Goal: Information Seeking & Learning: Learn about a topic

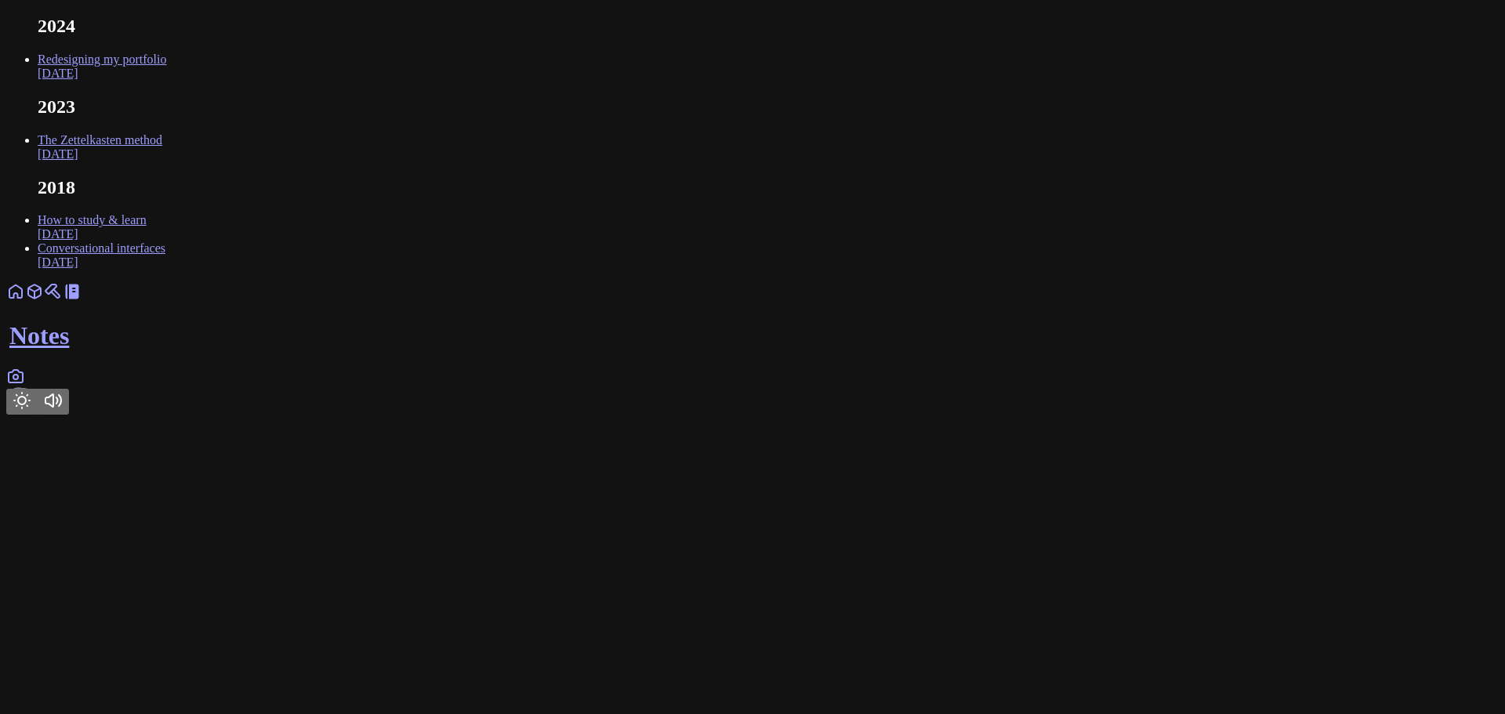
click at [364, 421] on html "2024 Redesigning my portfolio [DATE] 2023 The Zettelkasten method [DATE] 2018 H…" at bounding box center [752, 210] width 1505 height 421
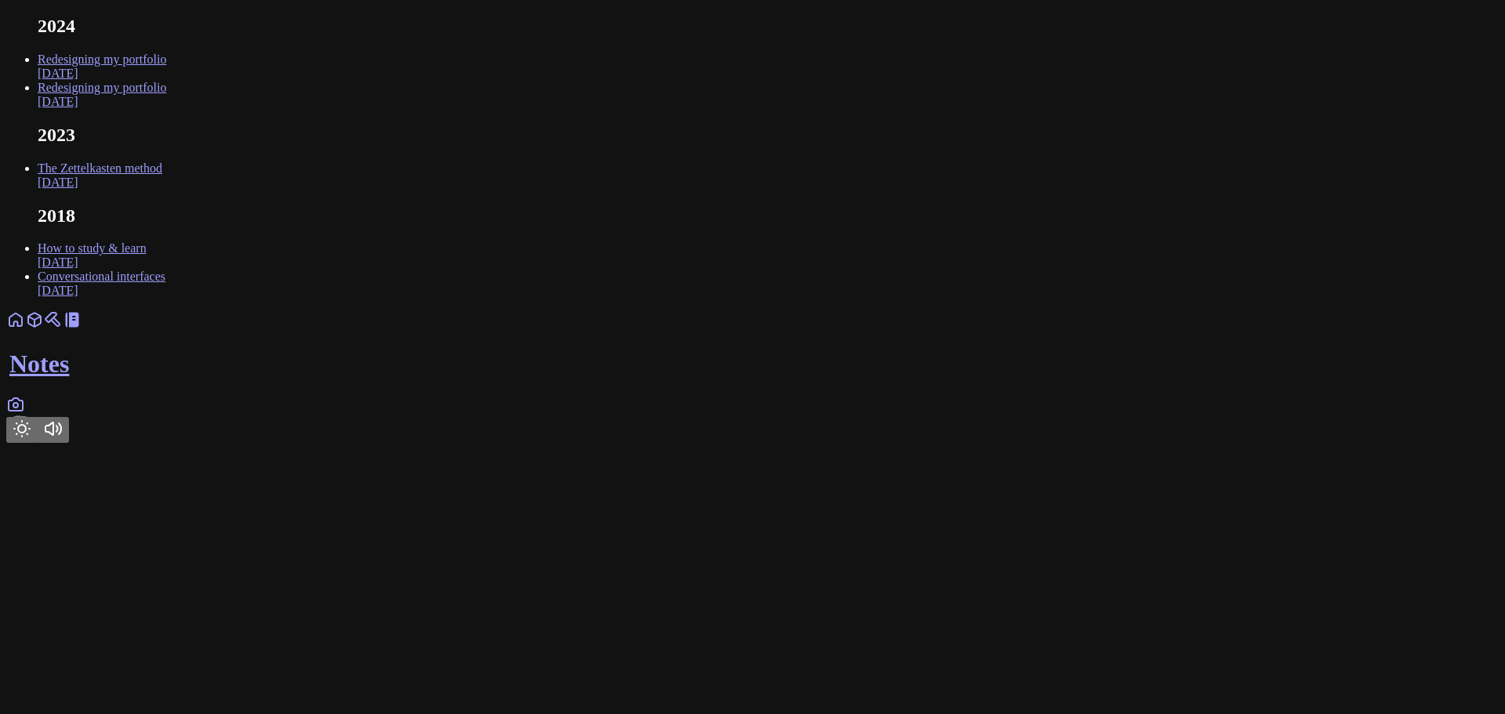
click at [386, 173] on body "2024 Redesigning my portfolio [DATE] Redesigning my portfolio [DATE] 2023 The Z…" at bounding box center [752, 229] width 1492 height 427
click at [31, 438] on icon "Toggle Theme" at bounding box center [22, 428] width 19 height 19
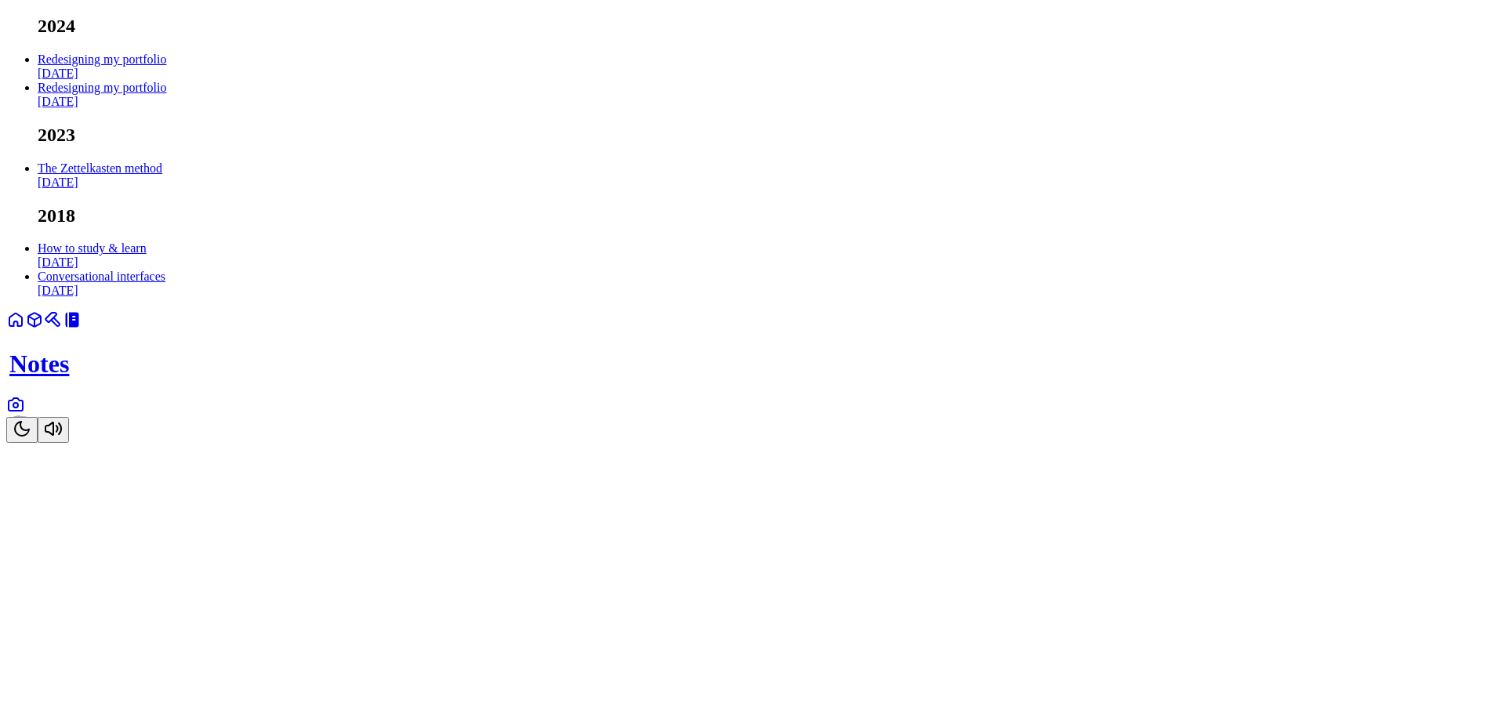
click at [29, 436] on icon "Toggle Theme" at bounding box center [22, 429] width 14 height 14
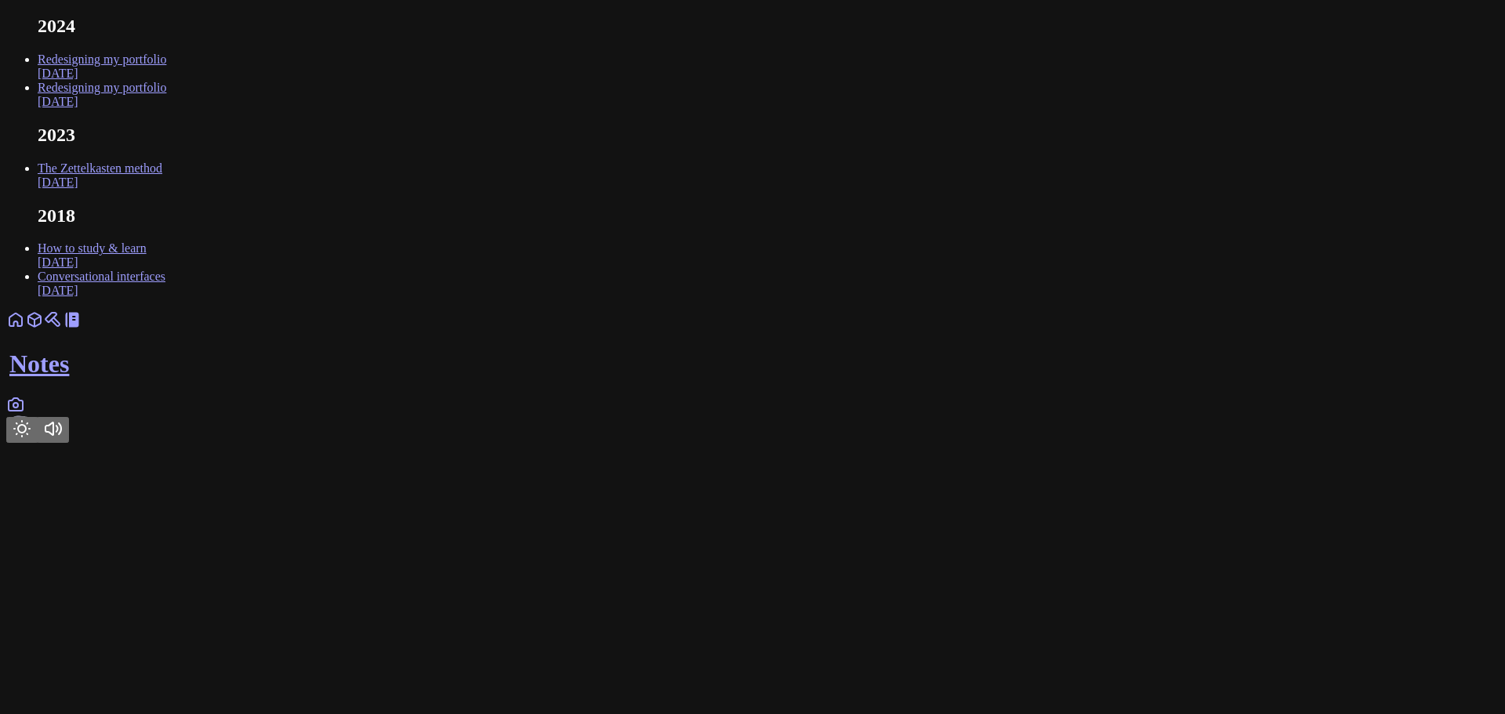
click at [31, 438] on icon "Toggle Theme" at bounding box center [22, 428] width 19 height 19
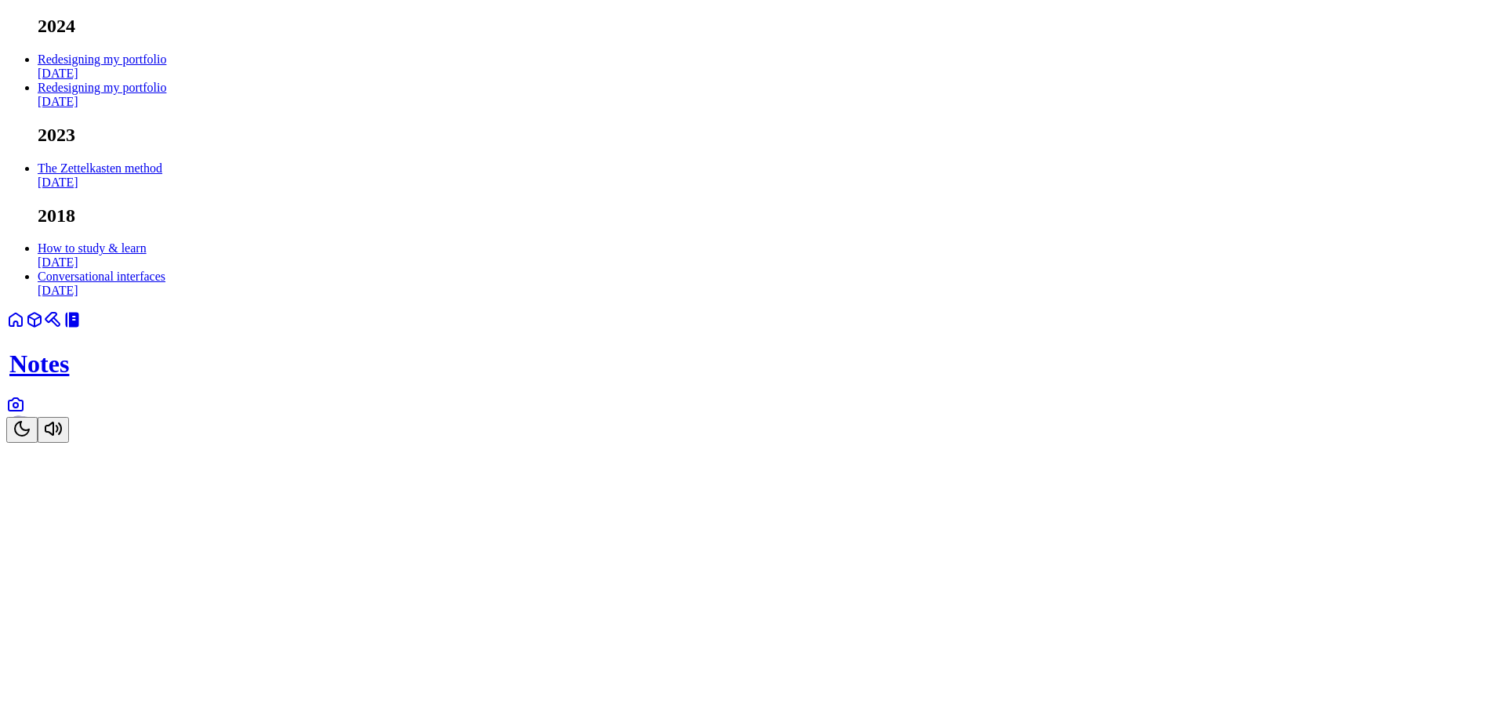
click at [29, 436] on icon "Toggle Theme" at bounding box center [22, 429] width 14 height 14
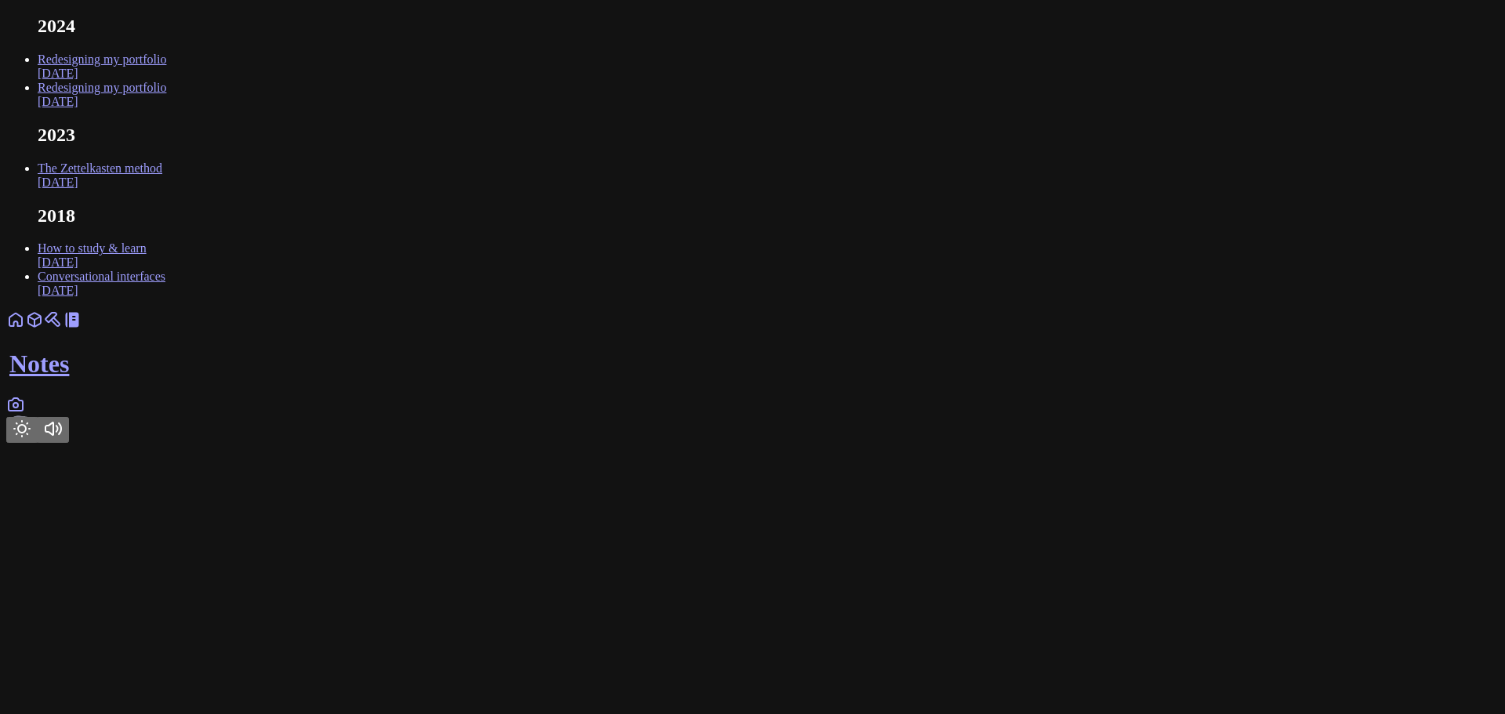
click at [22, 326] on icon at bounding box center [15, 319] width 13 height 13
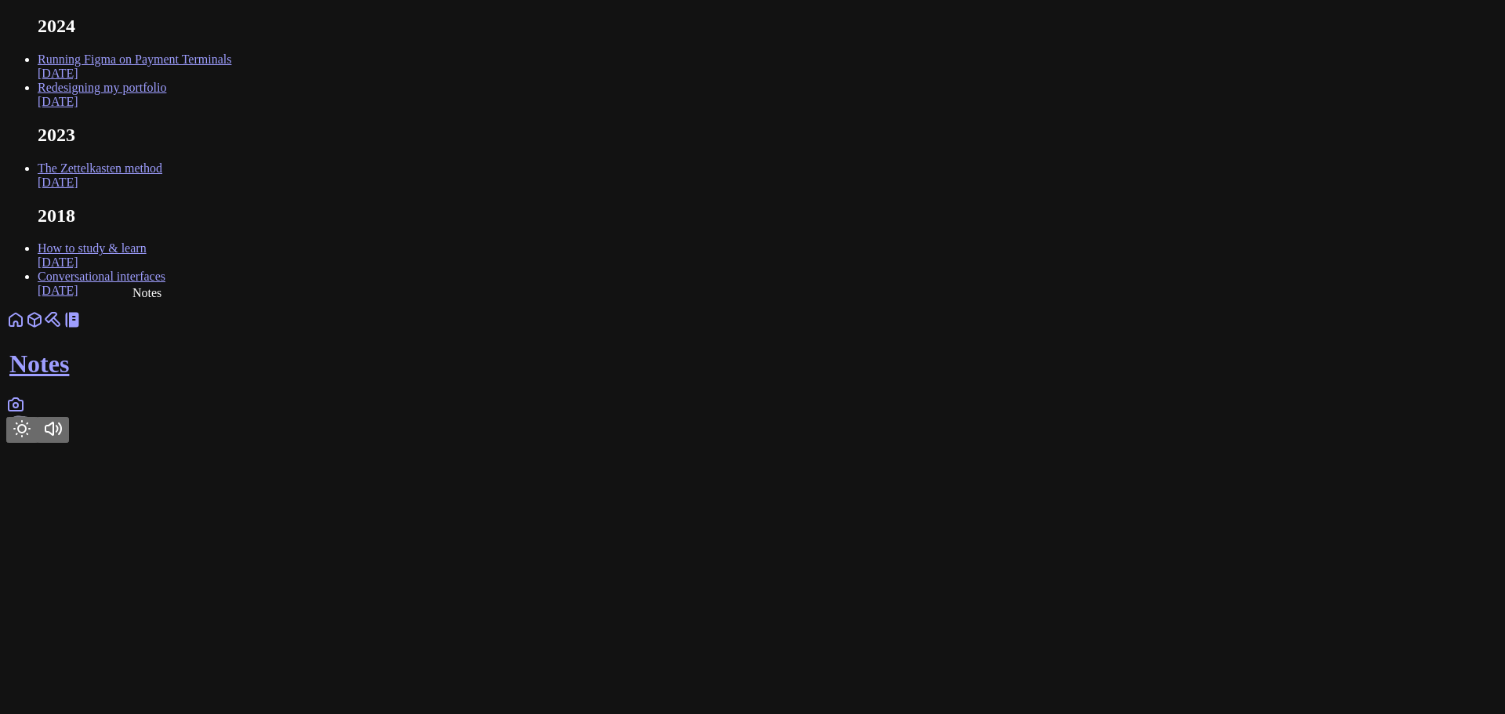
click at [231, 80] on link "Running Figma on Payment Terminals Oct 2024" at bounding box center [135, 66] width 194 height 27
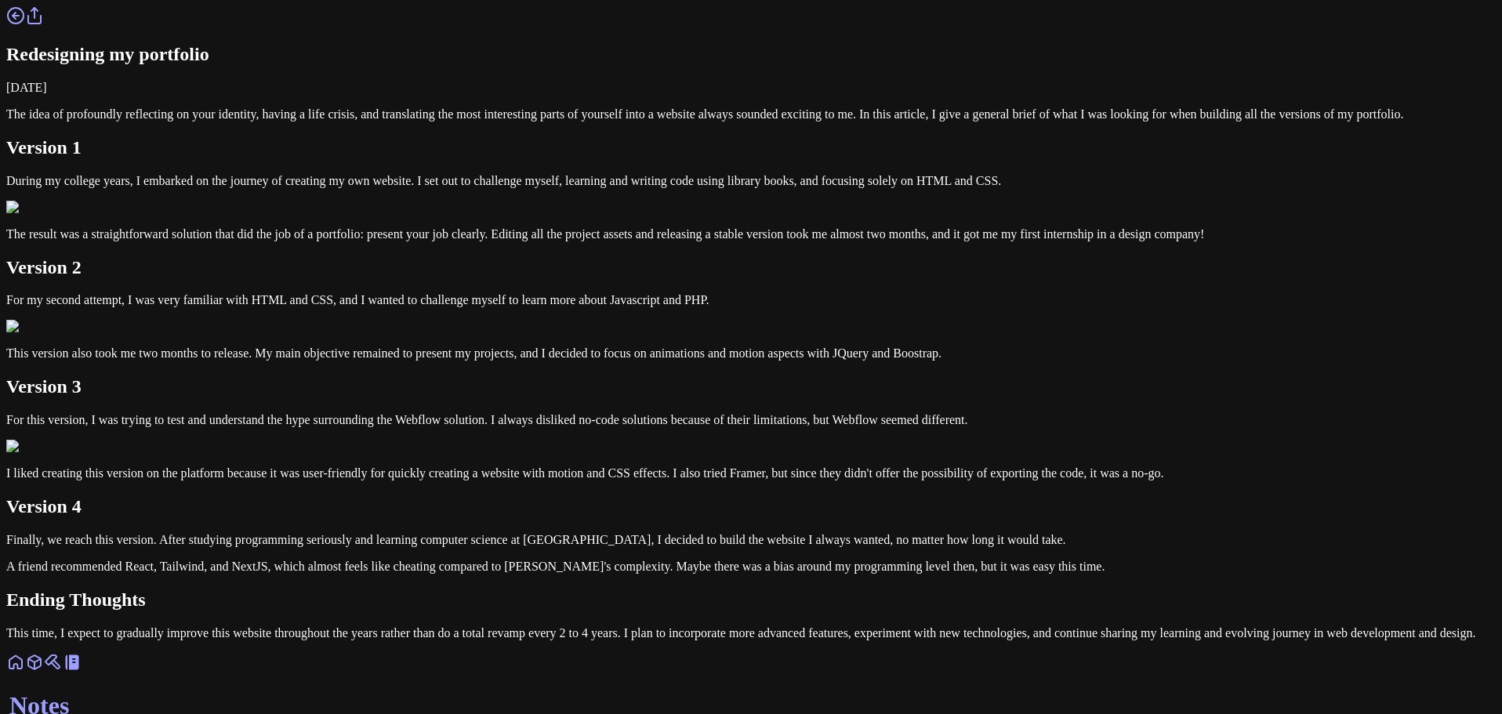
click at [25, 27] on link at bounding box center [15, 20] width 19 height 13
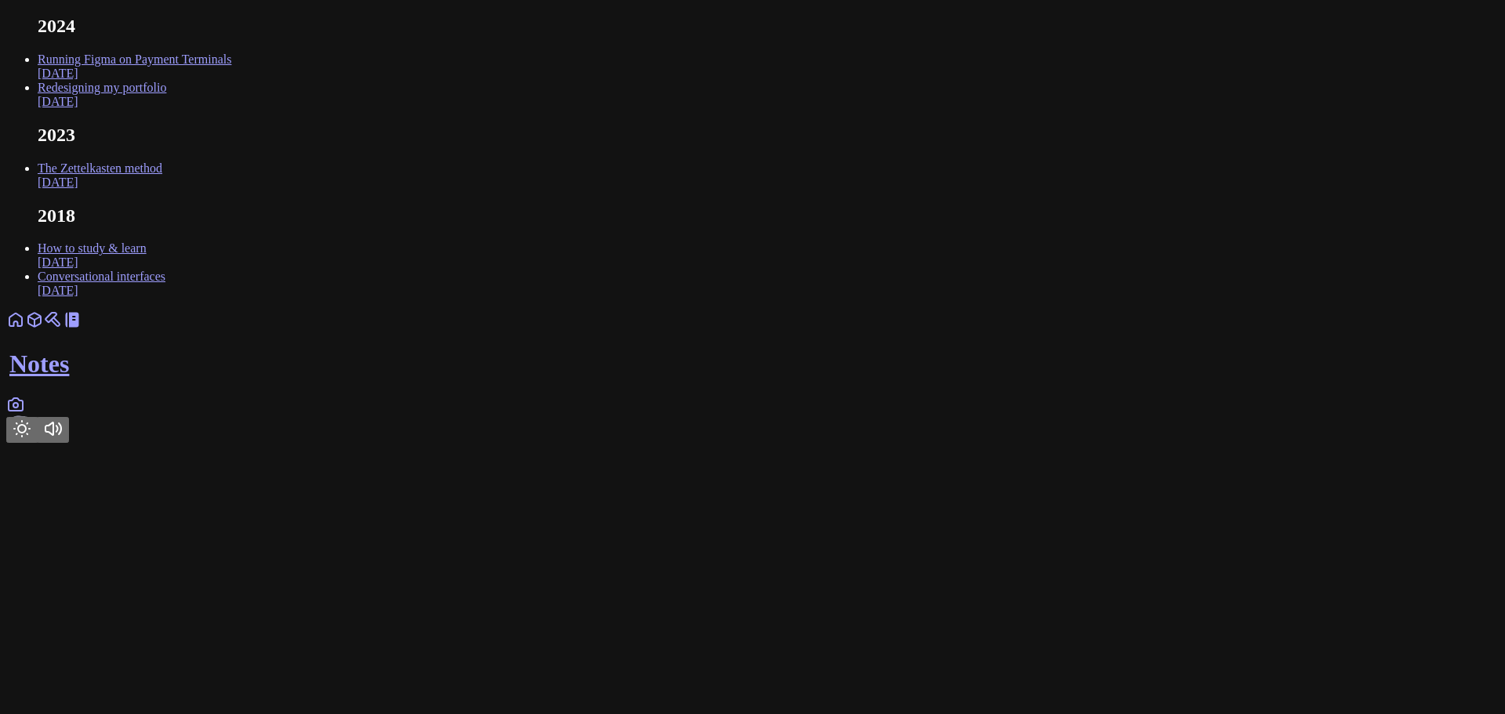
click at [231, 80] on link "Running Figma on Payment Terminals Oct 2024" at bounding box center [135, 66] width 194 height 27
drag, startPoint x: 0, startPoint y: 0, endPoint x: 570, endPoint y: 160, distance: 591.7
click at [166, 108] on link "Redesigning my portfolio [DATE]" at bounding box center [102, 94] width 129 height 27
click at [231, 80] on link "Running Figma on Payment Terminals Oct 2024" at bounding box center [135, 66] width 194 height 27
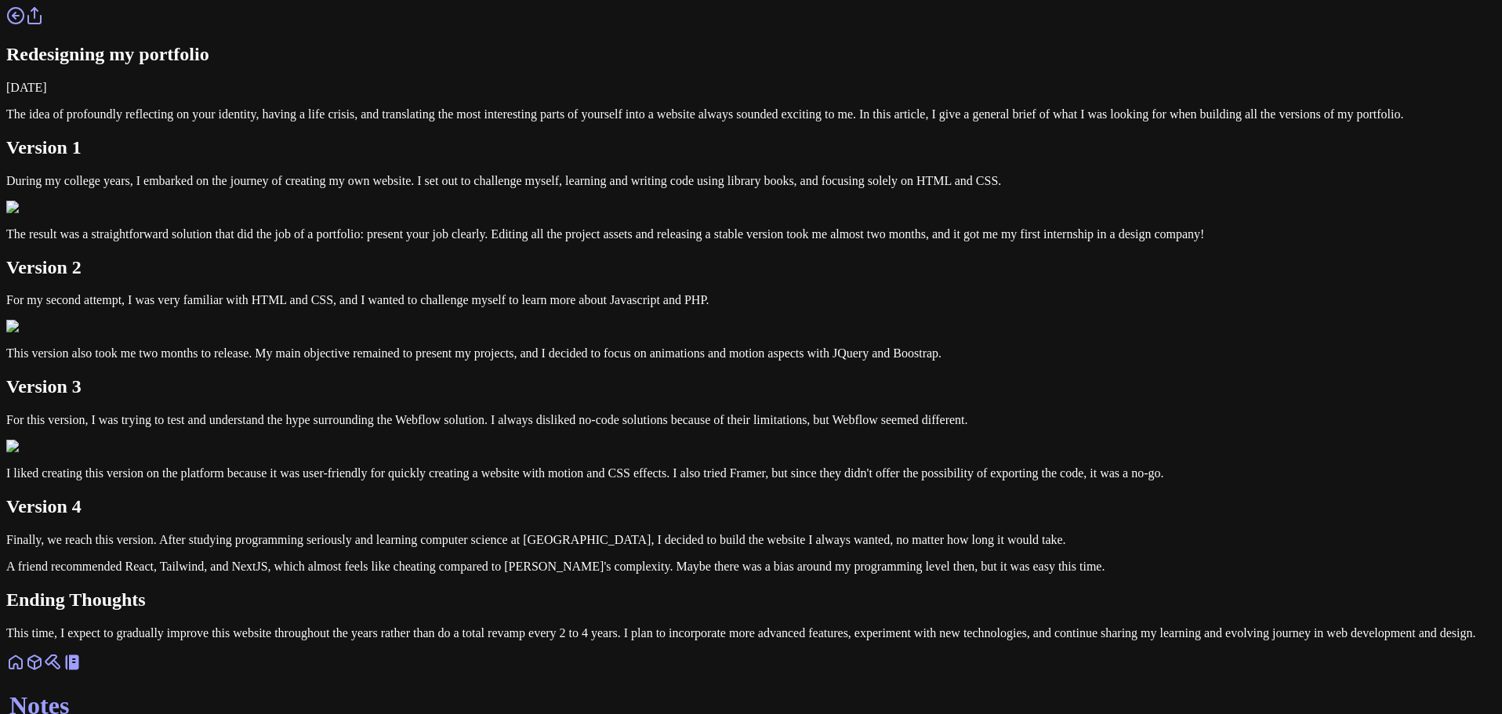
click at [517, 139] on div "Redesigning my portfolio September 07, 2024 The idea of profoundly reflecting o…" at bounding box center [750, 323] width 1489 height 634
click at [24, 24] on circle at bounding box center [16, 16] width 16 height 16
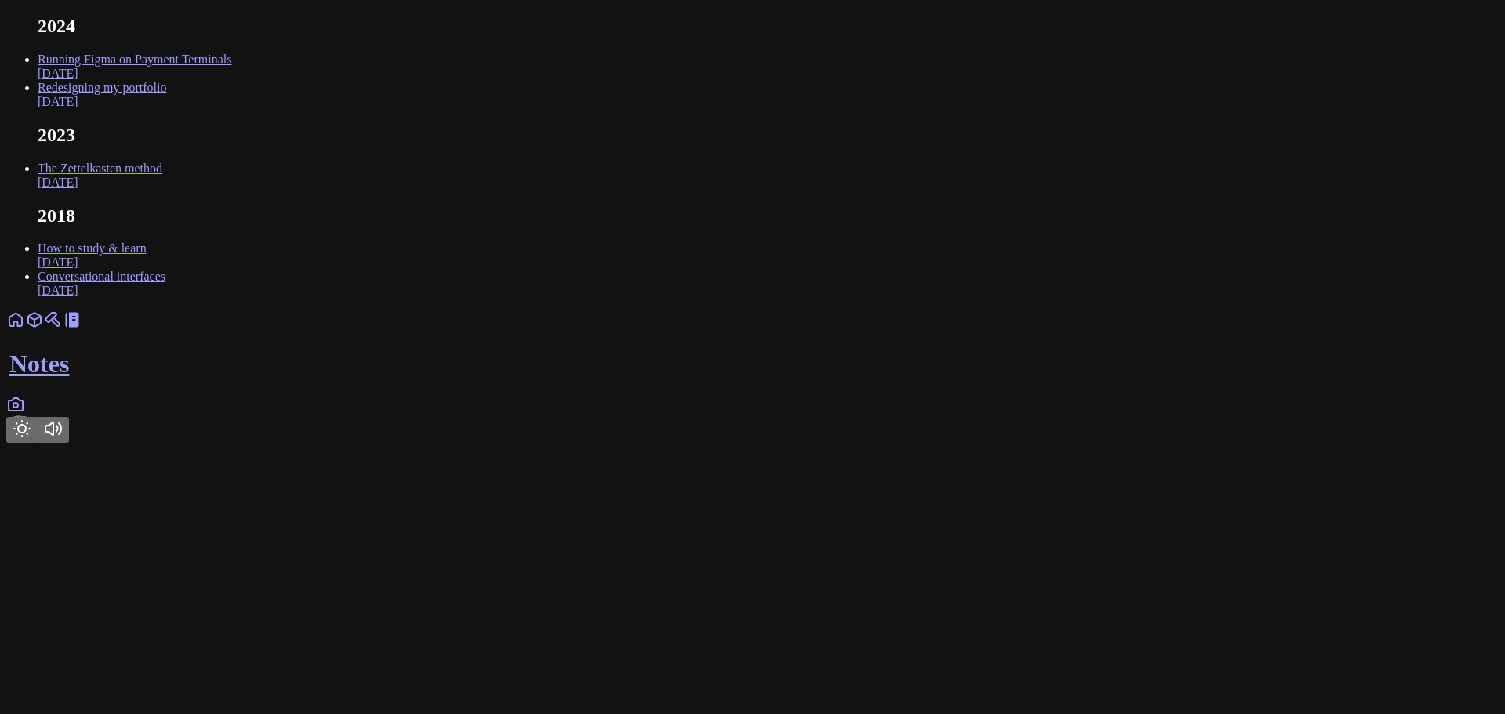
click at [231, 80] on link "Running Figma on Payment Terminals Oct 2024" at bounding box center [135, 66] width 194 height 27
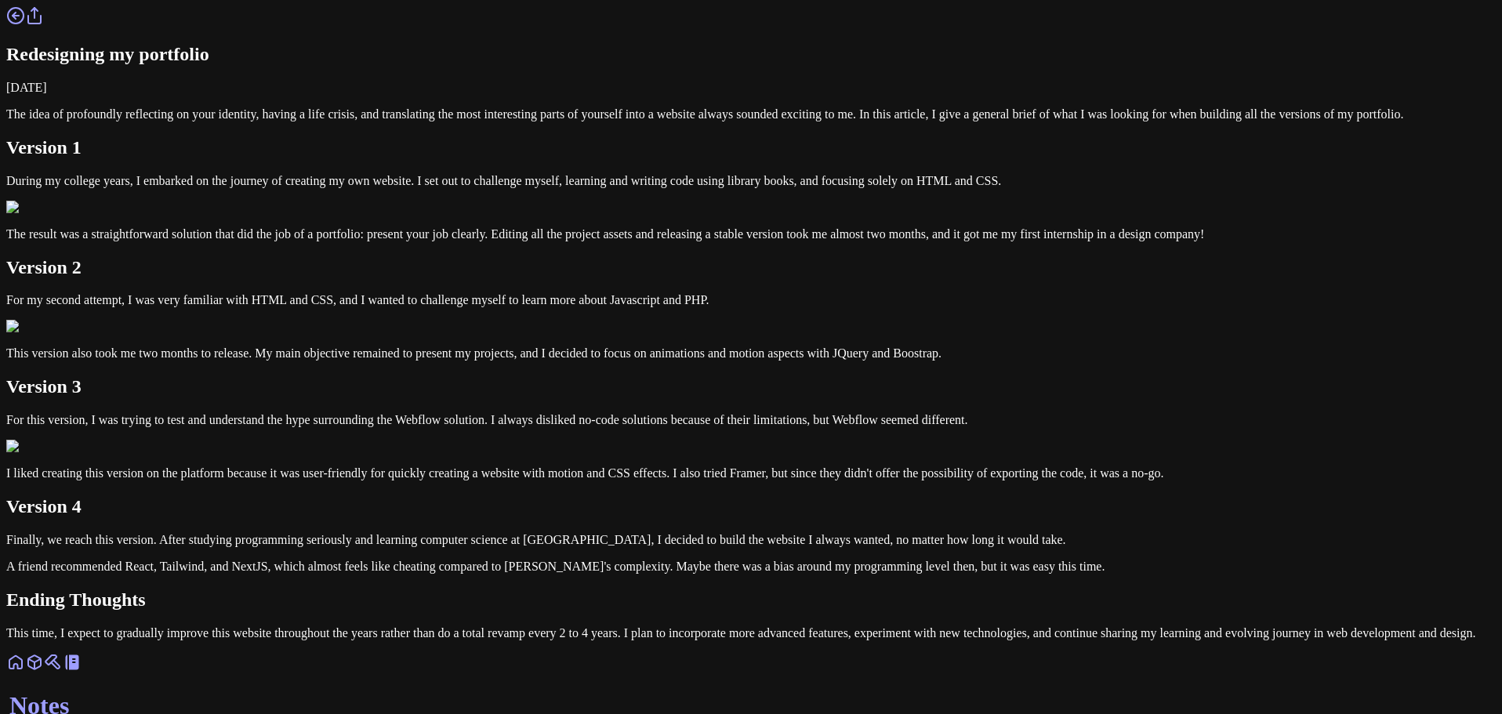
drag, startPoint x: 641, startPoint y: 203, endPoint x: 402, endPoint y: 133, distance: 249.0
click at [402, 133] on div "Redesigning my portfolio October 26, 2024 The idea of profoundly reflecting on …" at bounding box center [750, 323] width 1489 height 634
click at [485, 69] on div "Redesigning my portfolio October 26, 2024 The idea of profoundly reflecting on …" at bounding box center [750, 323] width 1489 height 634
click at [25, 25] on icon at bounding box center [15, 15] width 19 height 19
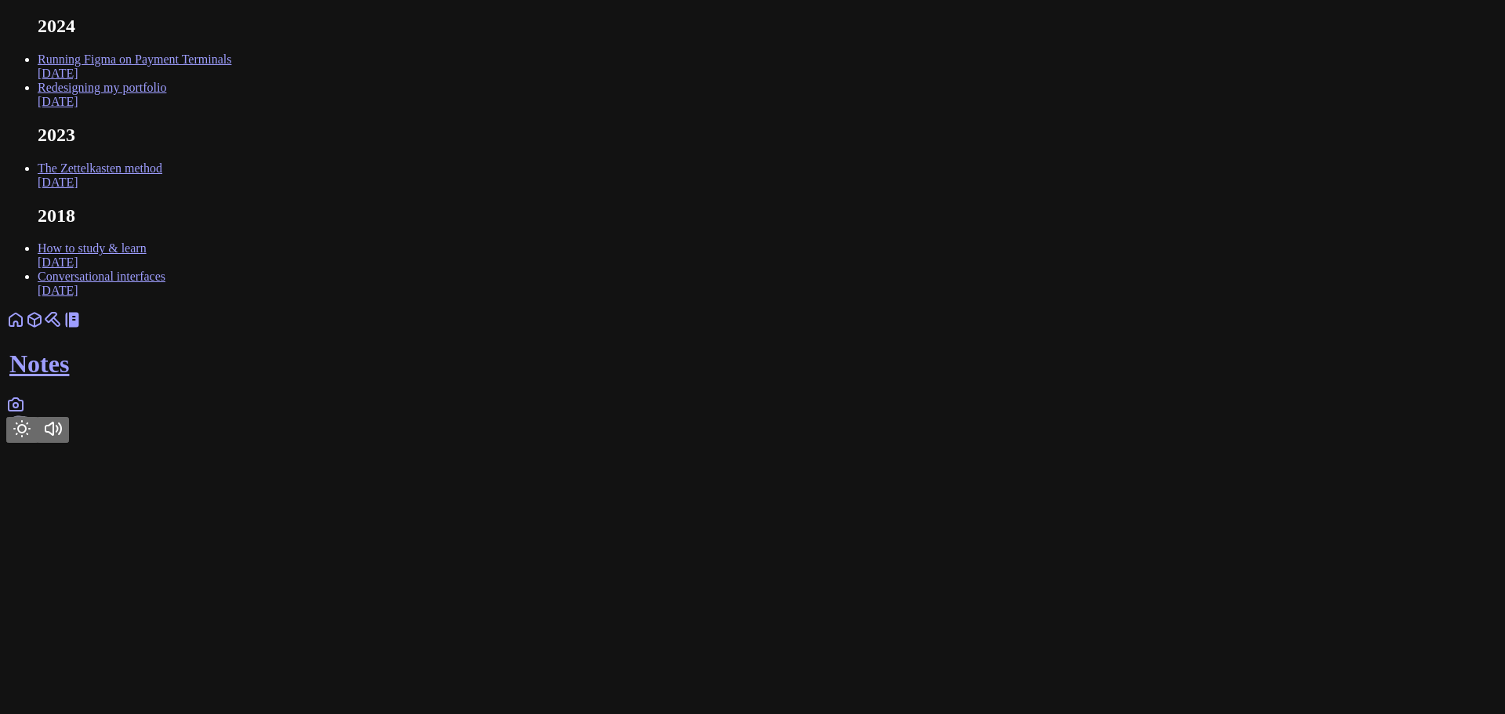
click at [231, 80] on link "Running Figma on Payment Terminals Oct 2024" at bounding box center [135, 66] width 194 height 27
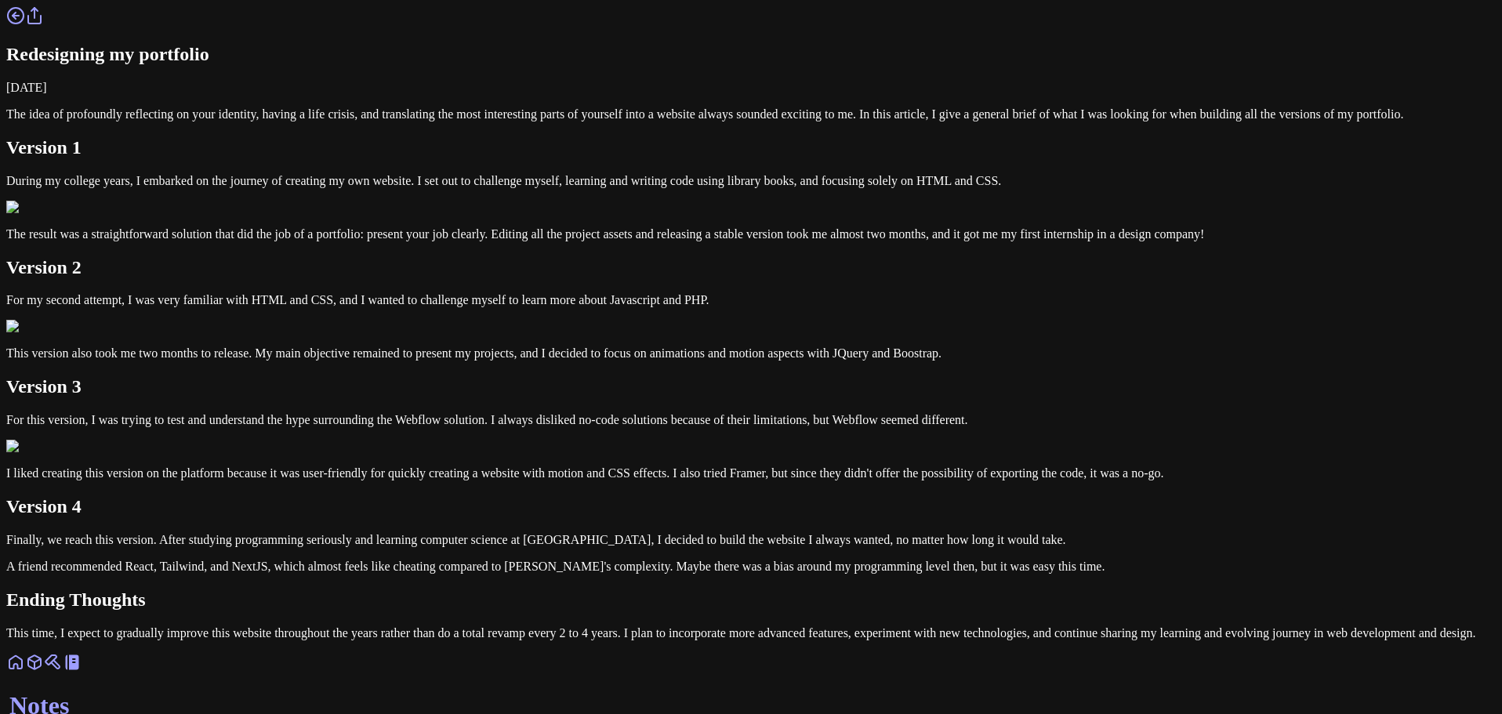
click at [24, 24] on circle at bounding box center [16, 16] width 16 height 16
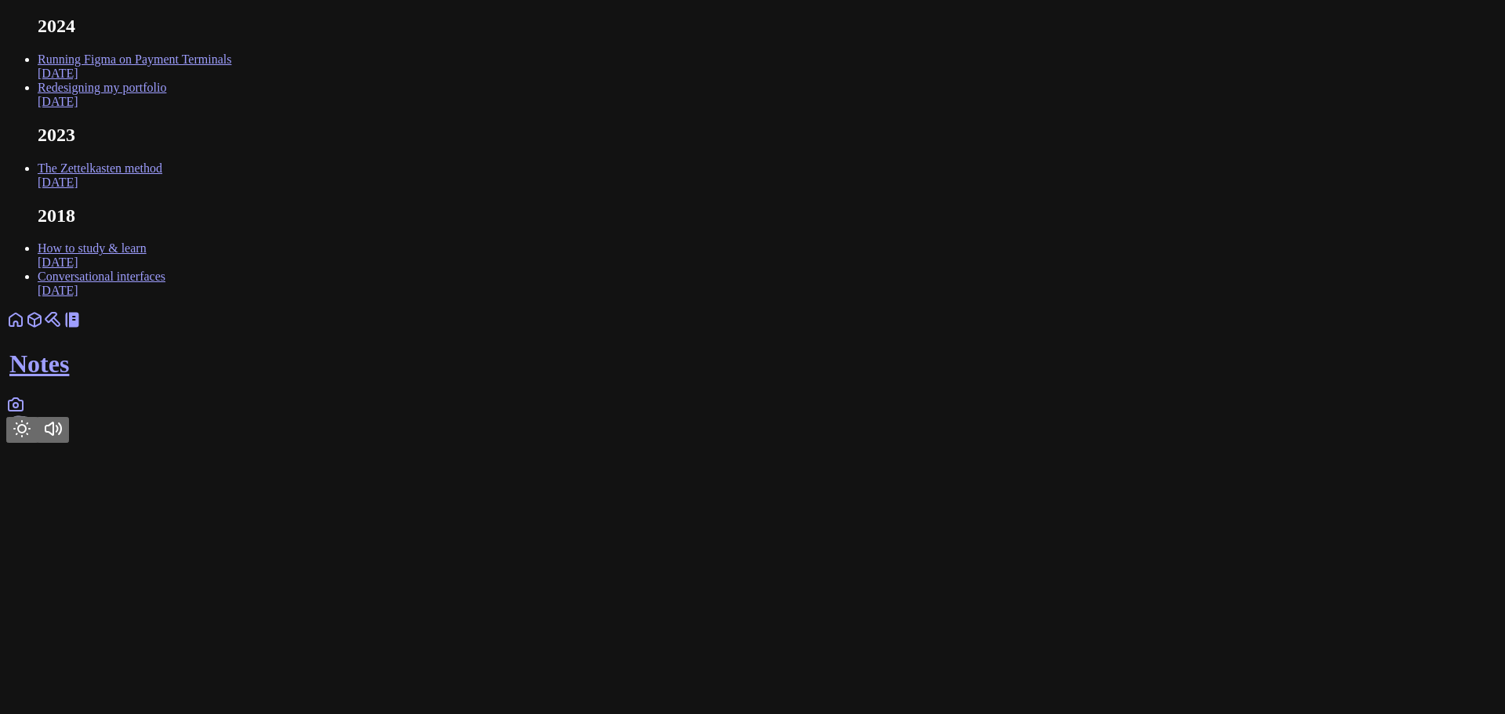
click at [231, 80] on link "Running Figma on Payment Terminals Oct 2024" at bounding box center [135, 66] width 194 height 27
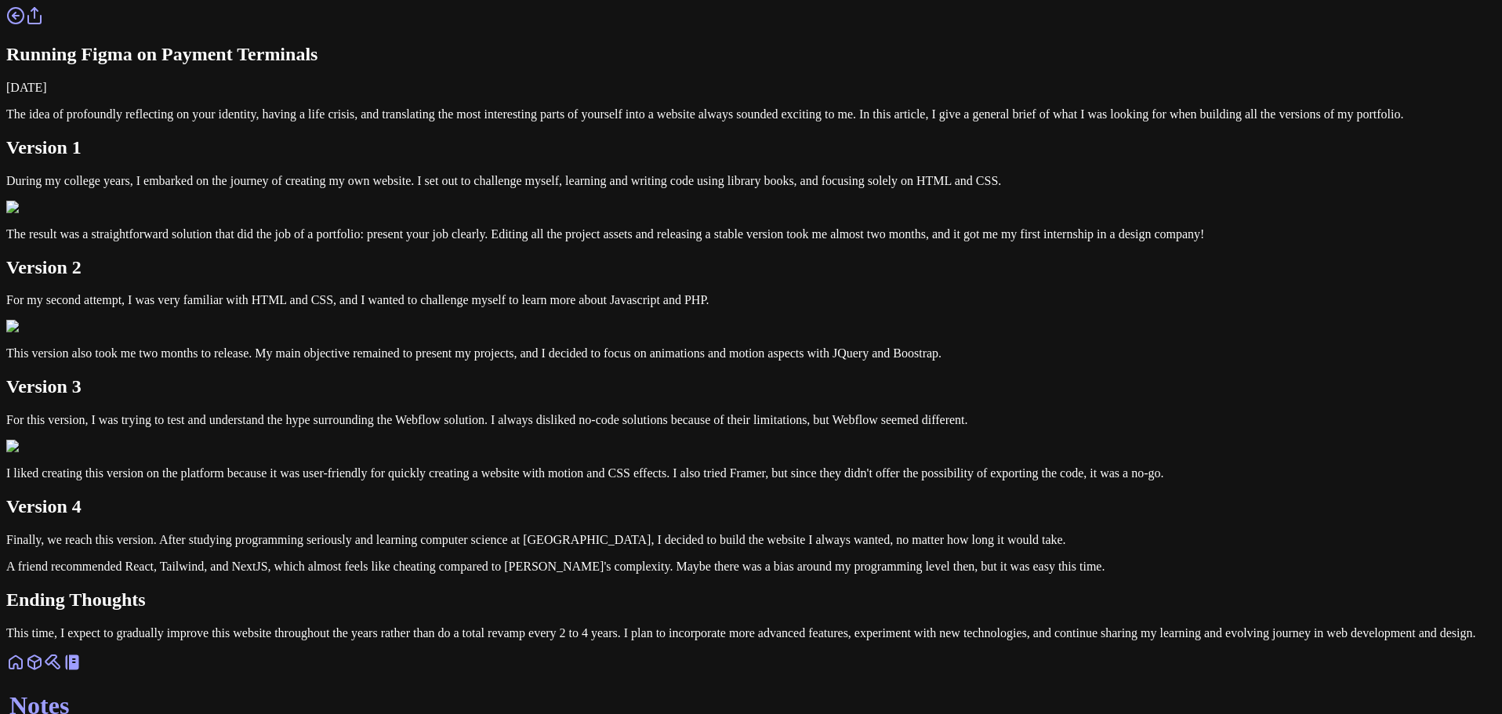
click at [63, 671] on link at bounding box center [53, 667] width 19 height 13
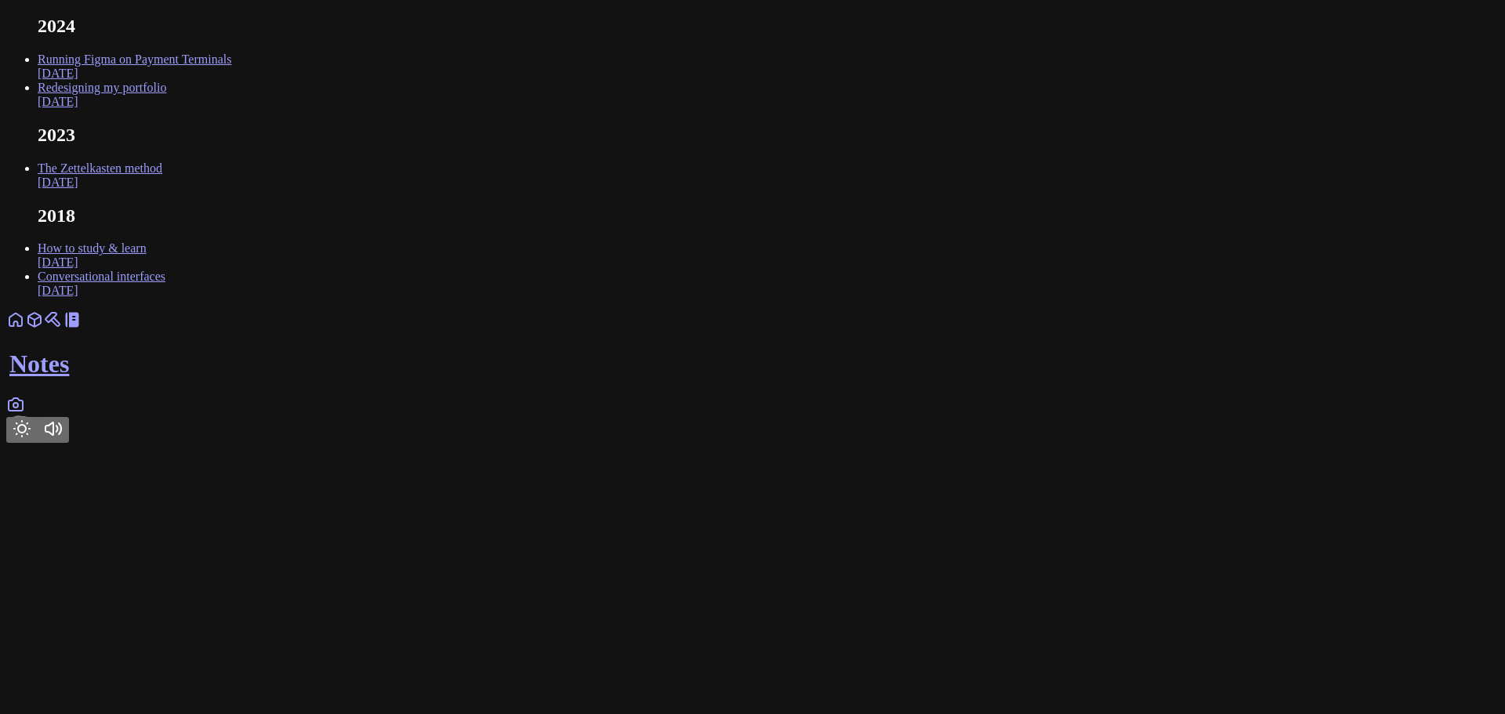
click at [63, 331] on link at bounding box center [53, 324] width 19 height 13
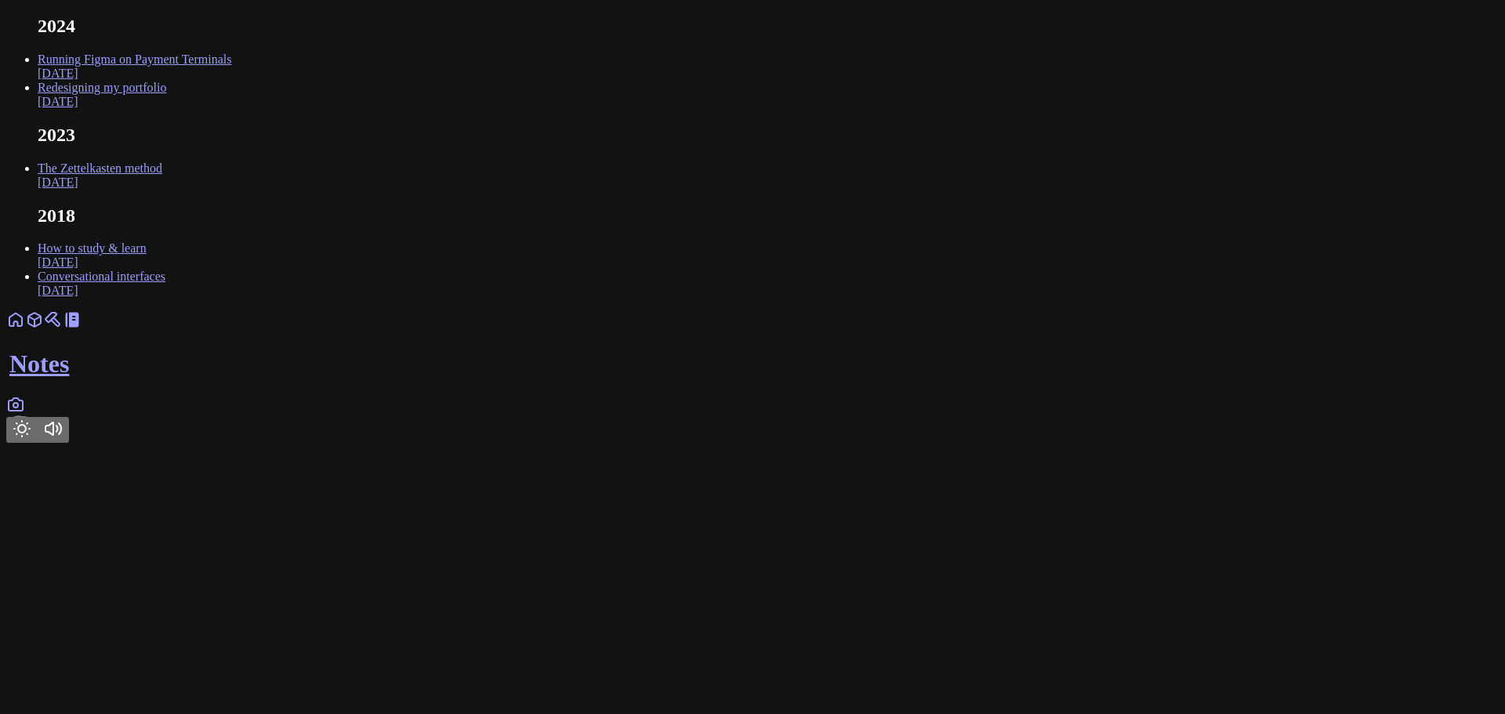
click at [38, 443] on button "Toggle Theme" at bounding box center [21, 430] width 31 height 26
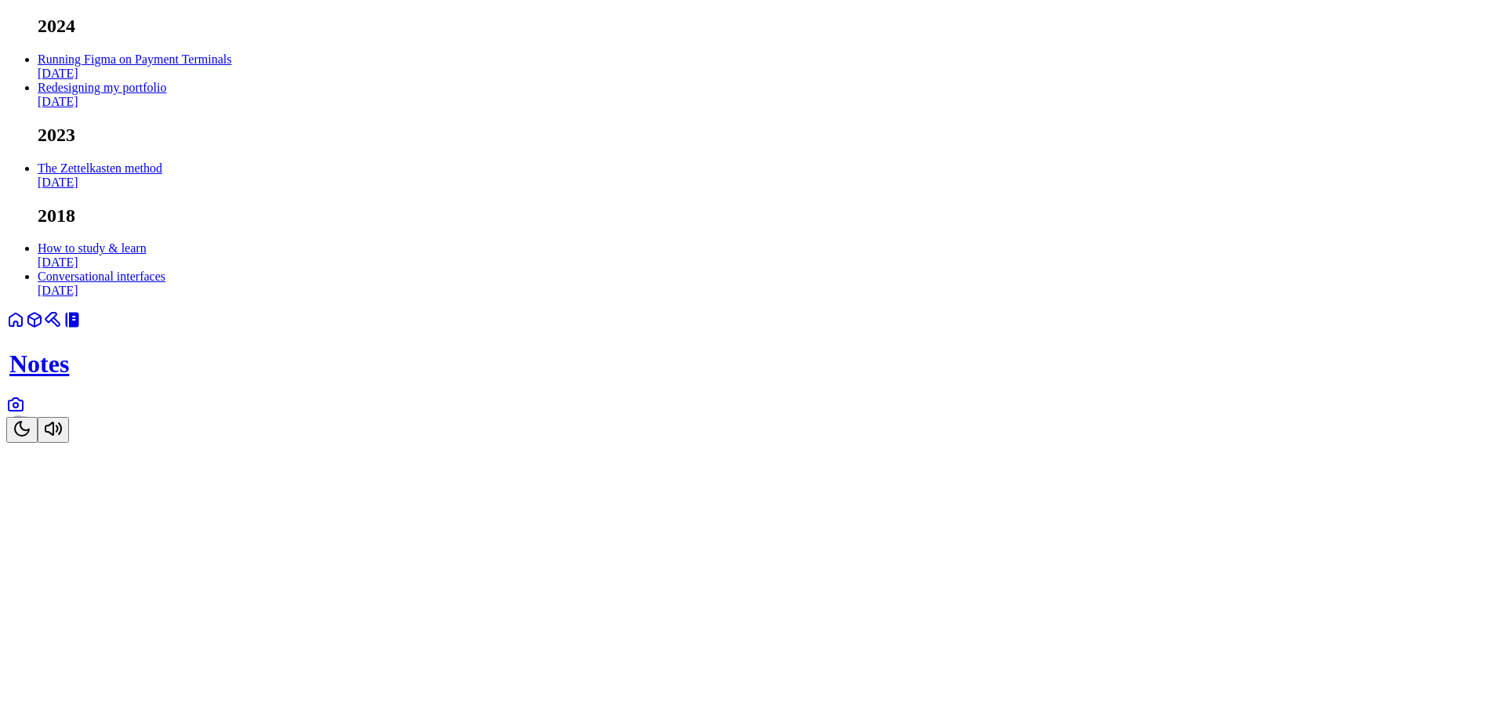
click at [231, 80] on link "Running Figma on Payment Terminals Oct 2024" at bounding box center [135, 66] width 194 height 27
click at [772, 67] on div at bounding box center [768, 67] width 1461 height 0
click at [231, 80] on link "Running Figma on Payment Terminals Oct 2024" at bounding box center [135, 66] width 194 height 27
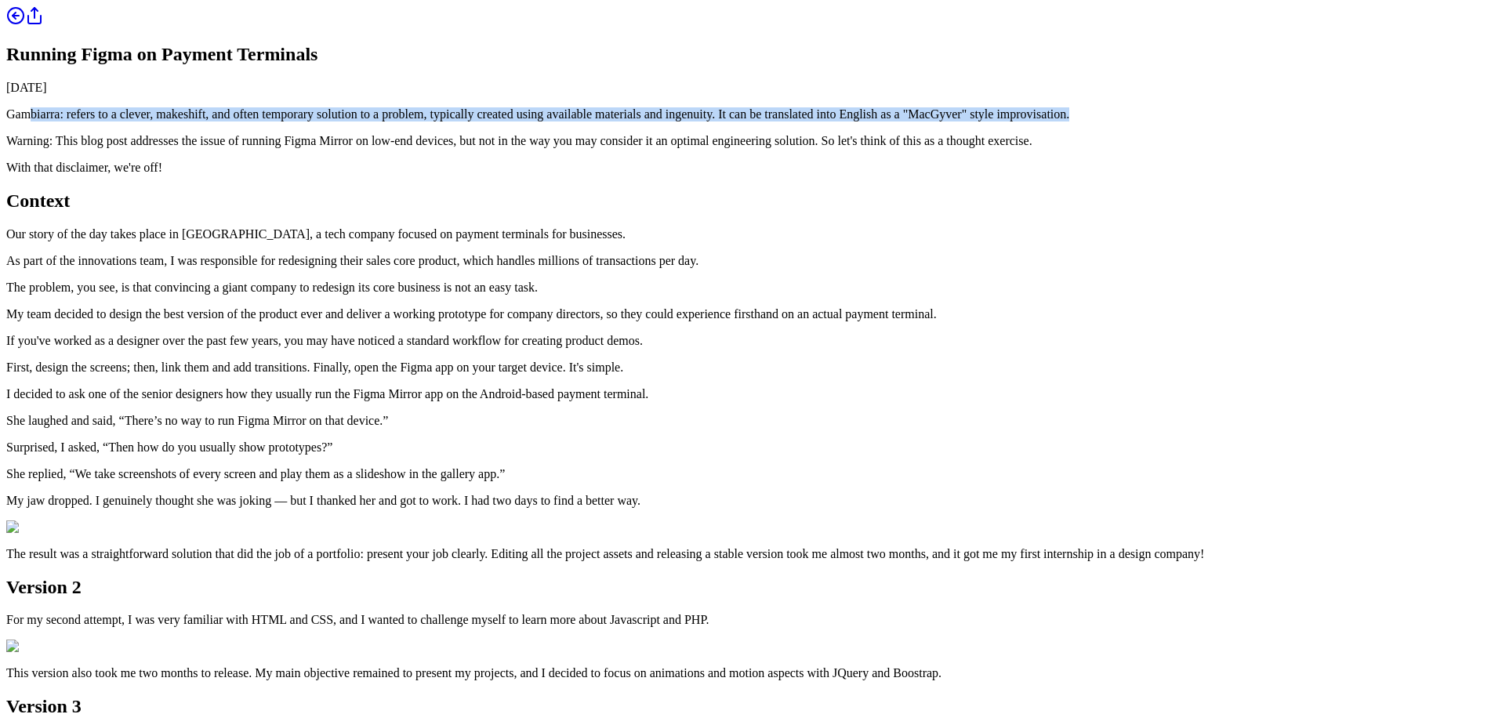
drag, startPoint x: 671, startPoint y: 284, endPoint x: 511, endPoint y: 237, distance: 166.6
click at [511, 121] on p "Gambiarra: refers to a clever, makeshift, and often temporary solution to a pro…" at bounding box center [750, 114] width 1489 height 14
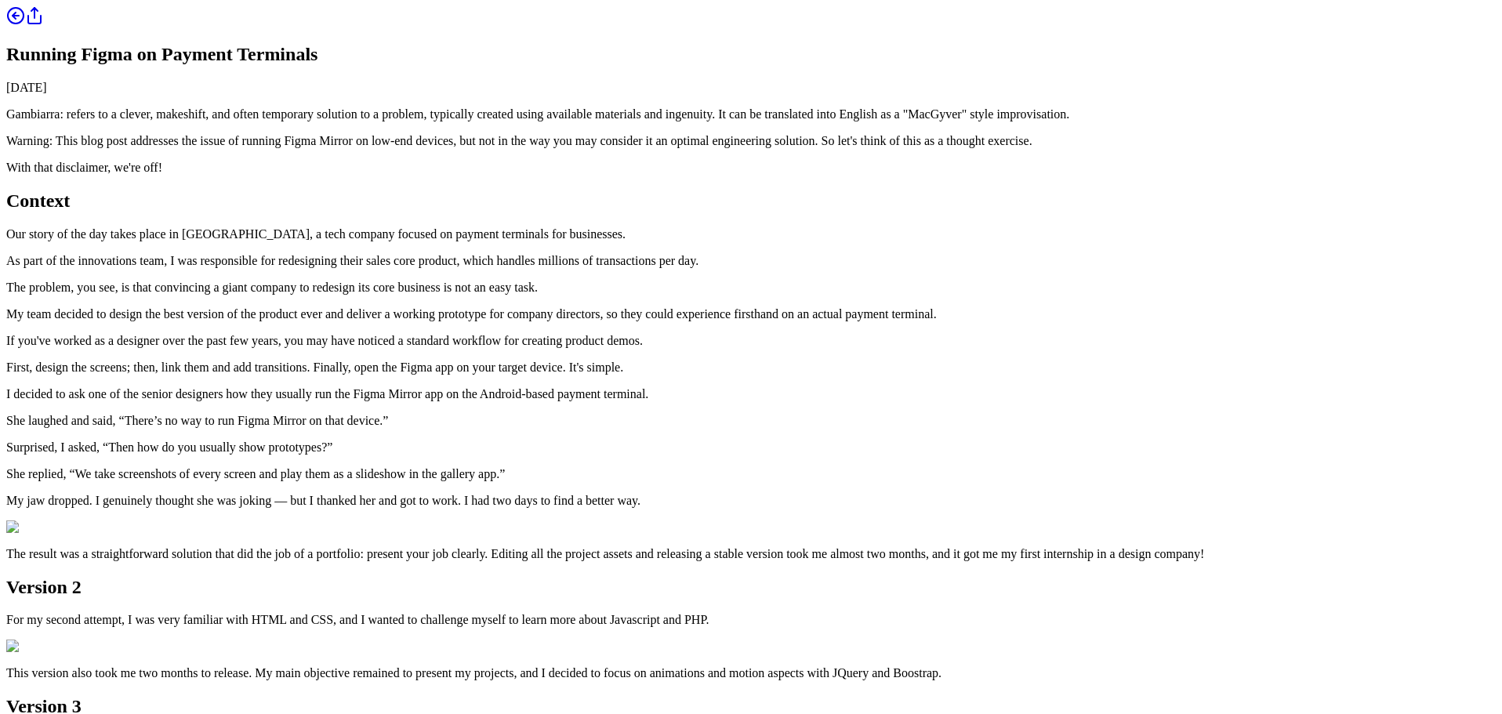
click at [661, 121] on p "Gambiarra: refers to a clever, makeshift, and often temporary solution to a pro…" at bounding box center [750, 114] width 1489 height 14
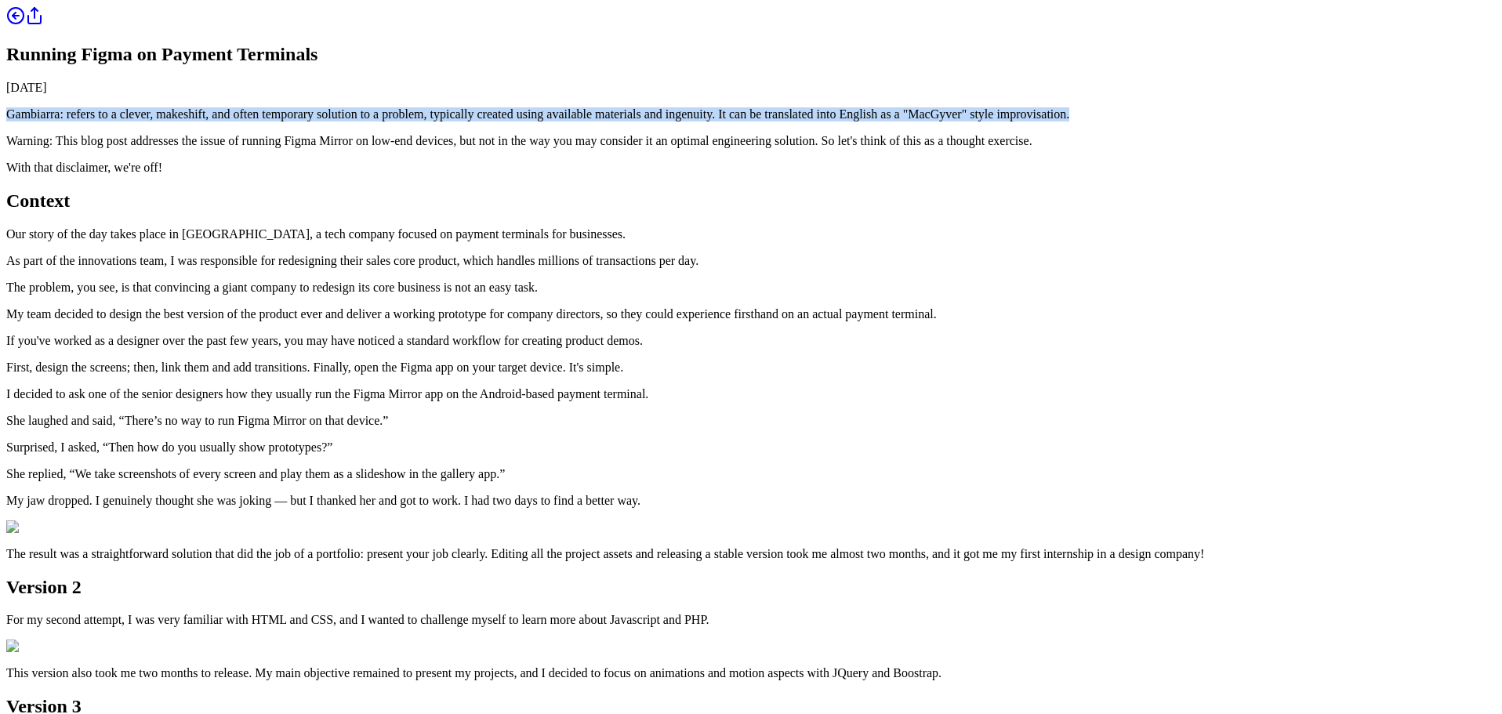
drag, startPoint x: 665, startPoint y: 287, endPoint x: 484, endPoint y: 241, distance: 187.4
click at [484, 241] on div "Running Figma on Payment Terminals October 26, 2024 Gambiarra: refers to a clev…" at bounding box center [750, 483] width 1489 height 954
drag, startPoint x: 484, startPoint y: 241, endPoint x: 592, endPoint y: 306, distance: 126.2
click at [590, 306] on div "Running Figma on Payment Terminals October 26, 2024 Gambiarra: refers to a clev…" at bounding box center [750, 483] width 1489 height 954
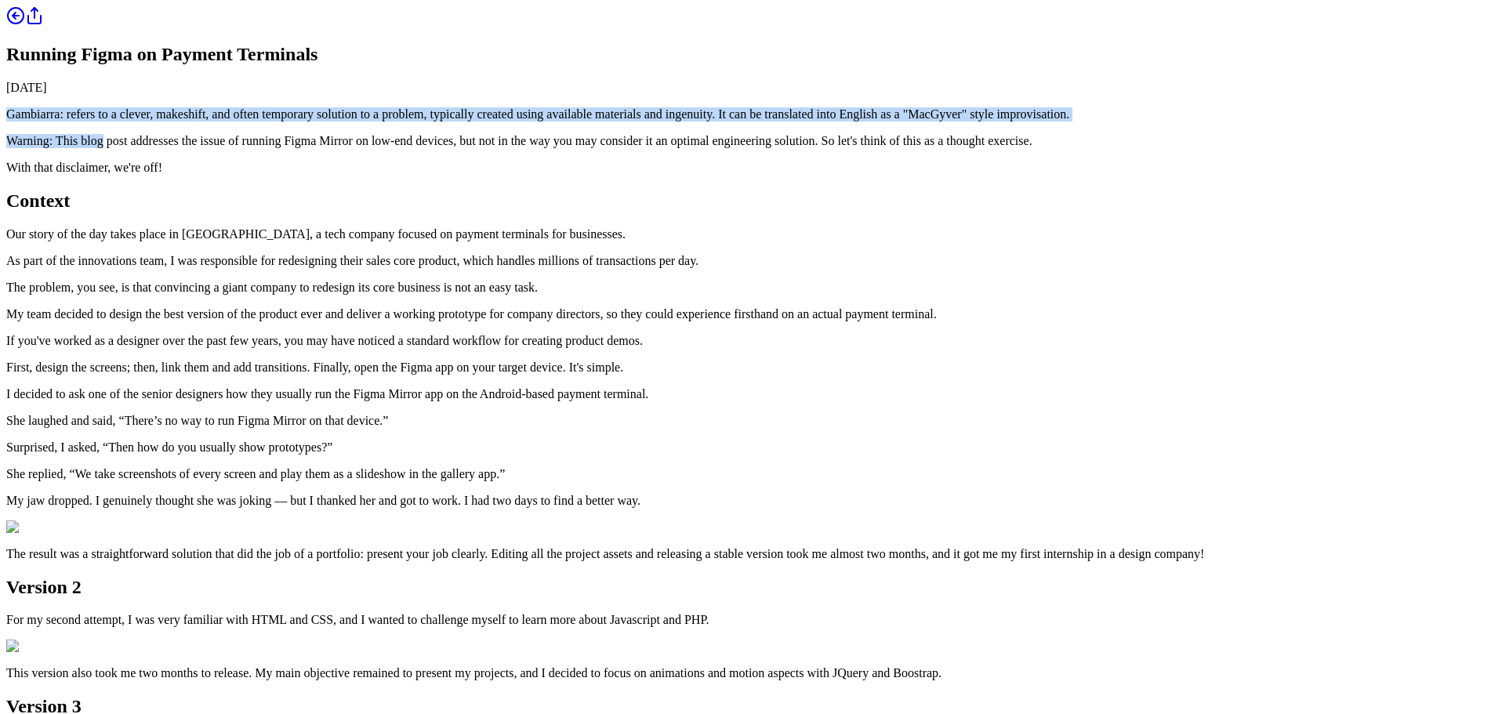
click at [592, 306] on article "Running Figma on Payment Terminals October 26, 2024 Gambiarra: refers to a clev…" at bounding box center [750, 502] width 1489 height 916
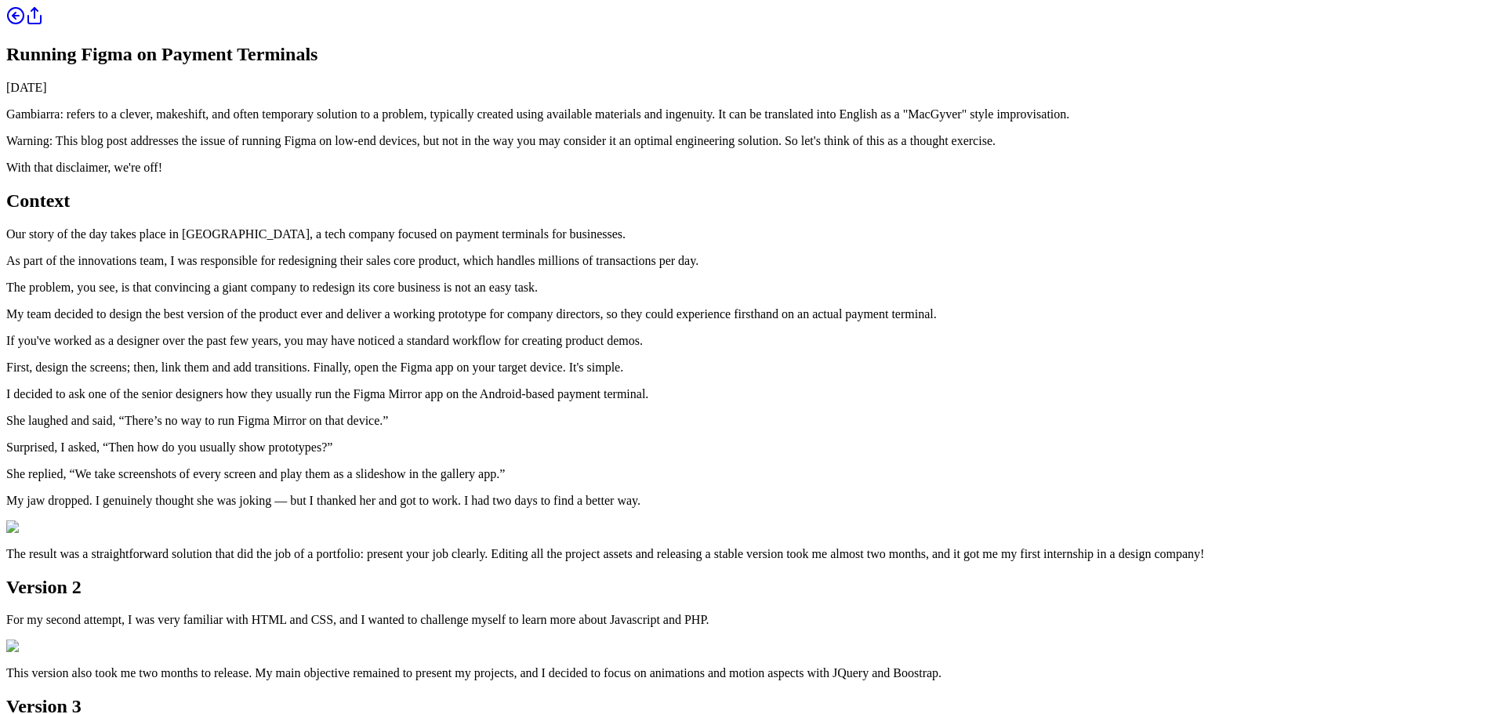
click at [685, 121] on p "Gambiarra: refers to a clever, makeshift, and often temporary solution to a pro…" at bounding box center [750, 114] width 1489 height 14
click at [688, 121] on p "Gambiarra: refers to a clever, makeshift, and often temporary solution to a pro…" at bounding box center [750, 114] width 1489 height 14
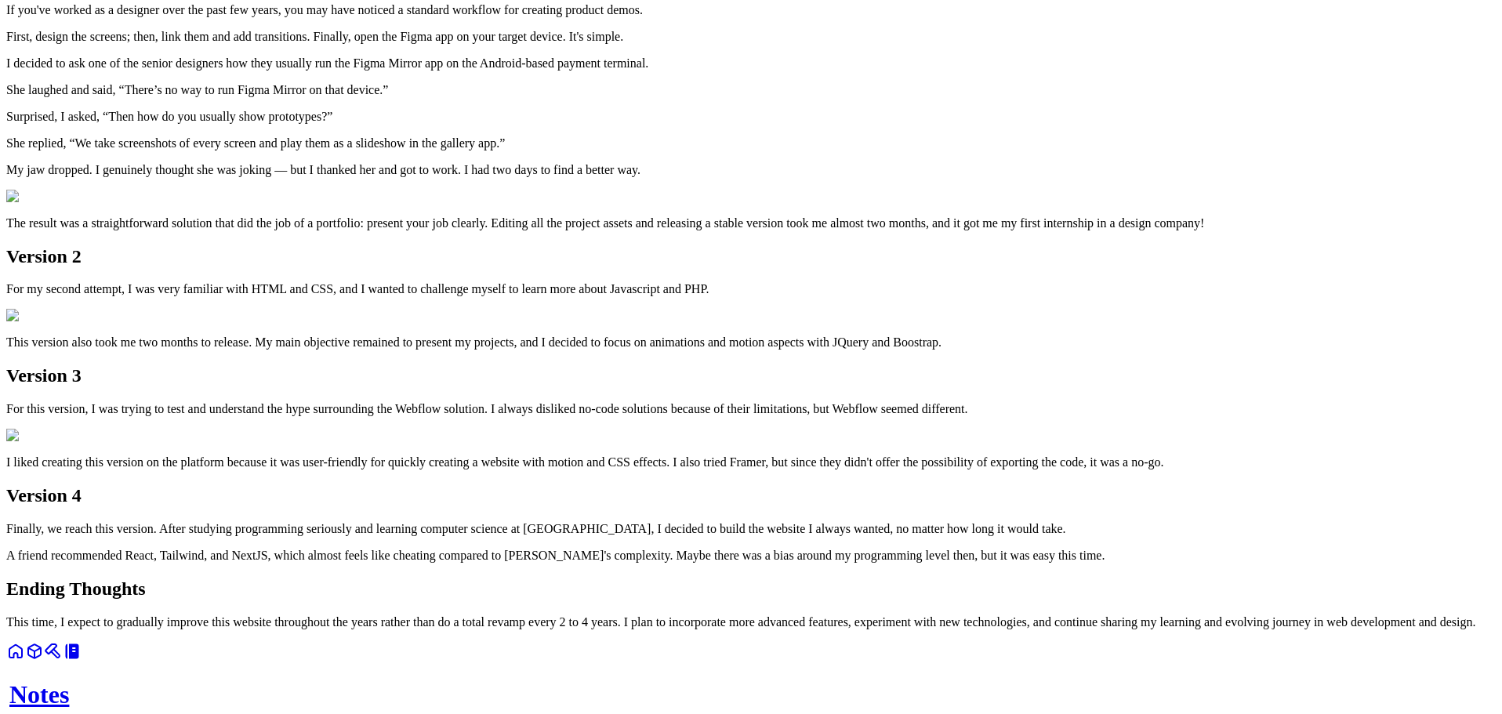
scroll to position [313, 0]
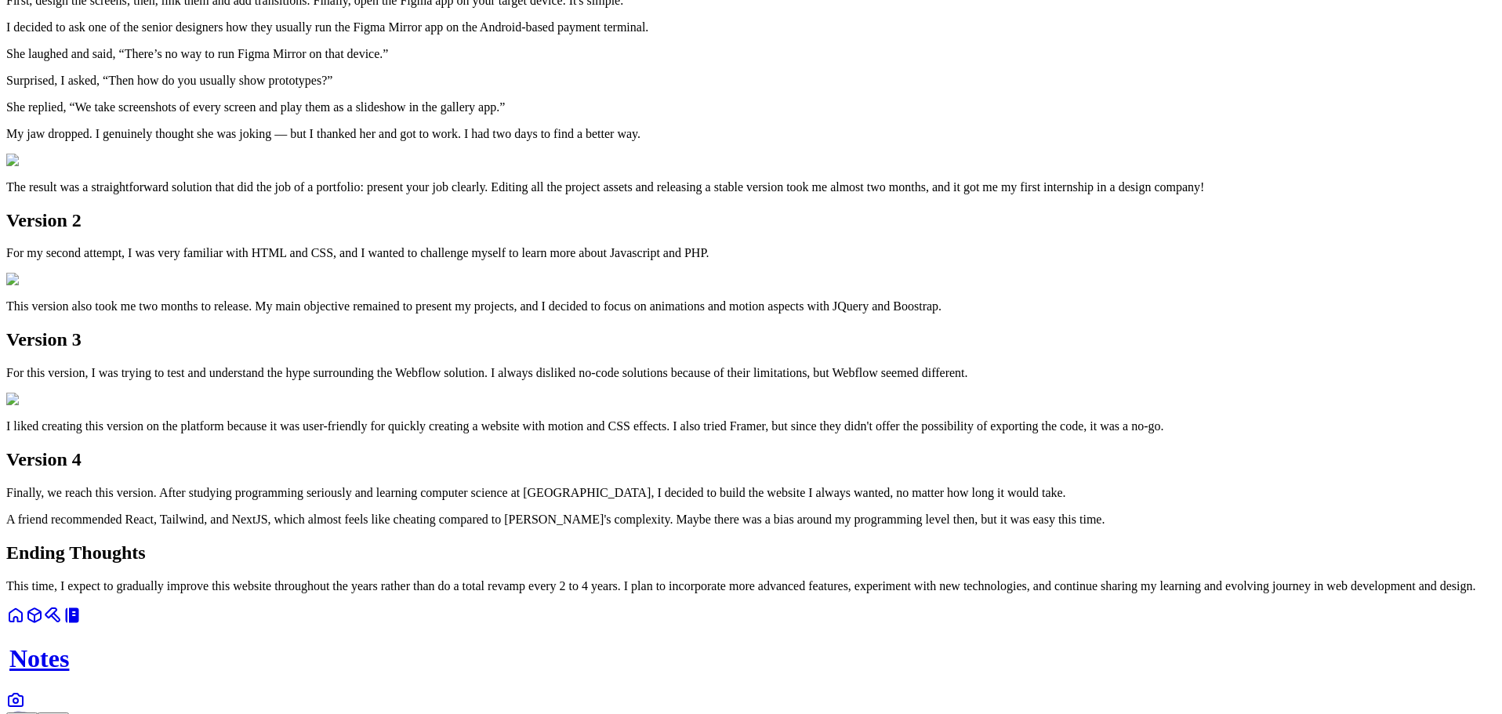
drag, startPoint x: 603, startPoint y: 349, endPoint x: 476, endPoint y: 158, distance: 229.3
click at [476, 158] on div "Running Figma on Payment Terminals October 26, 2024 Gambiarra: refers to a clev…" at bounding box center [750, 143] width 1489 height 900
drag, startPoint x: 621, startPoint y: 357, endPoint x: 475, endPoint y: 143, distance: 258.9
click at [475, 143] on div "Running Figma on Payment Terminals October 26, 2024 Gambiarra: refers to a clev…" at bounding box center [750, 143] width 1489 height 900
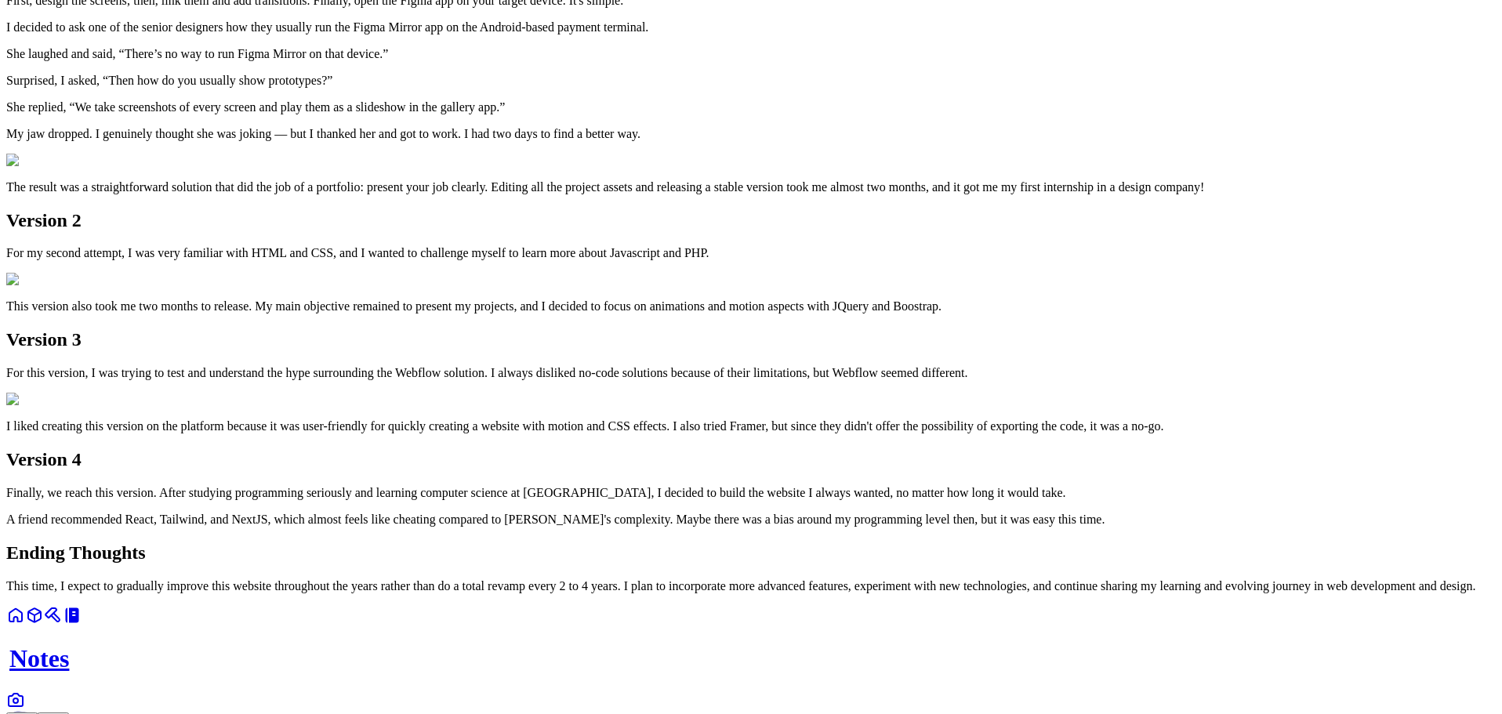
click at [474, 143] on div "Running Figma on Payment Terminals October 26, 2024 Gambiarra: refers to a clev…" at bounding box center [750, 143] width 1489 height 900
drag, startPoint x: 474, startPoint y: 143, endPoint x: 622, endPoint y: 353, distance: 257.6
click at [622, 353] on div "Running Figma on Payment Terminals October 26, 2024 Gambiarra: refers to a clev…" at bounding box center [750, 143] width 1489 height 900
drag, startPoint x: 622, startPoint y: 353, endPoint x: 475, endPoint y: 154, distance: 248.3
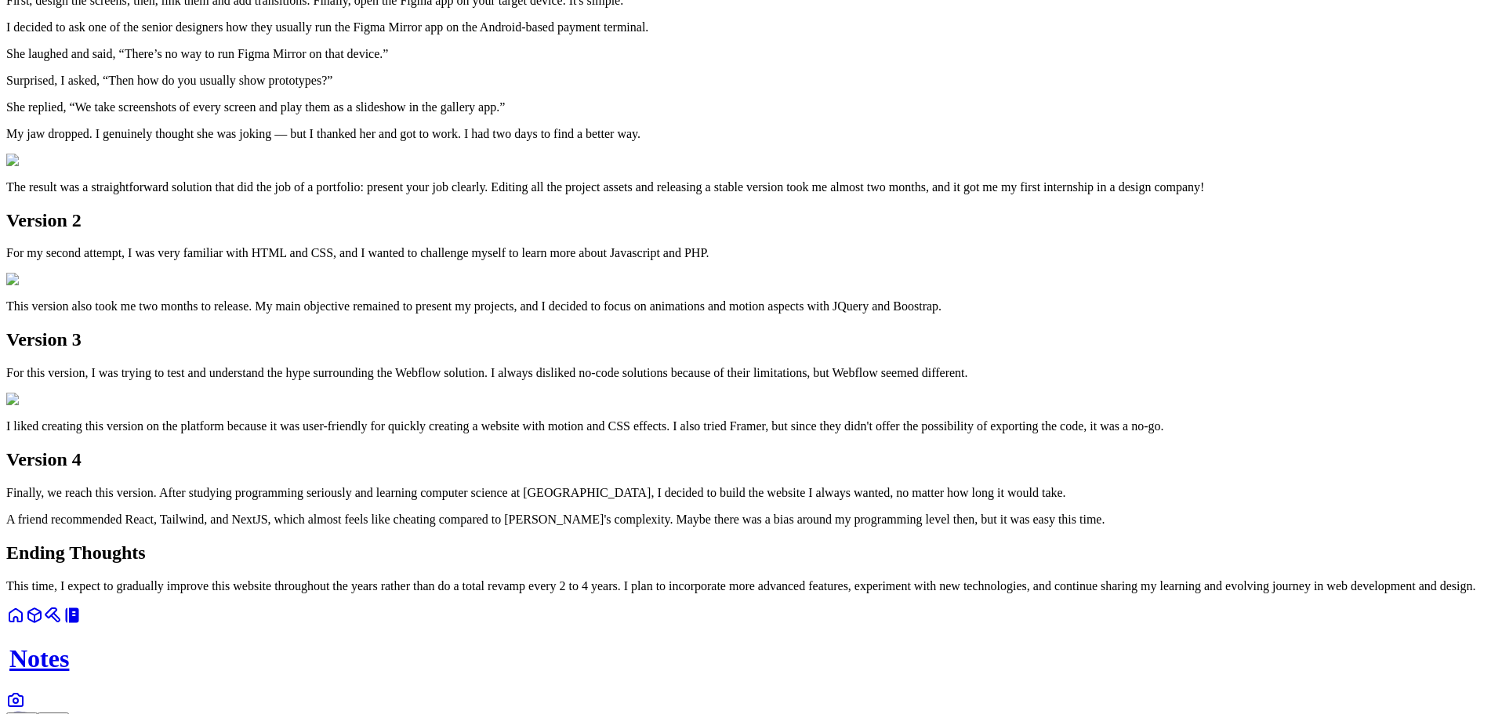
click at [475, 154] on div "Running Figma on Payment Terminals October 26, 2024 Gambiarra: refers to a clev…" at bounding box center [750, 143] width 1489 height 900
drag, startPoint x: 475, startPoint y: 154, endPoint x: 636, endPoint y: 339, distance: 245.5
click at [636, 339] on div "Running Figma on Payment Terminals October 26, 2024 Gambiarra: refers to a clev…" at bounding box center [750, 143] width 1489 height 900
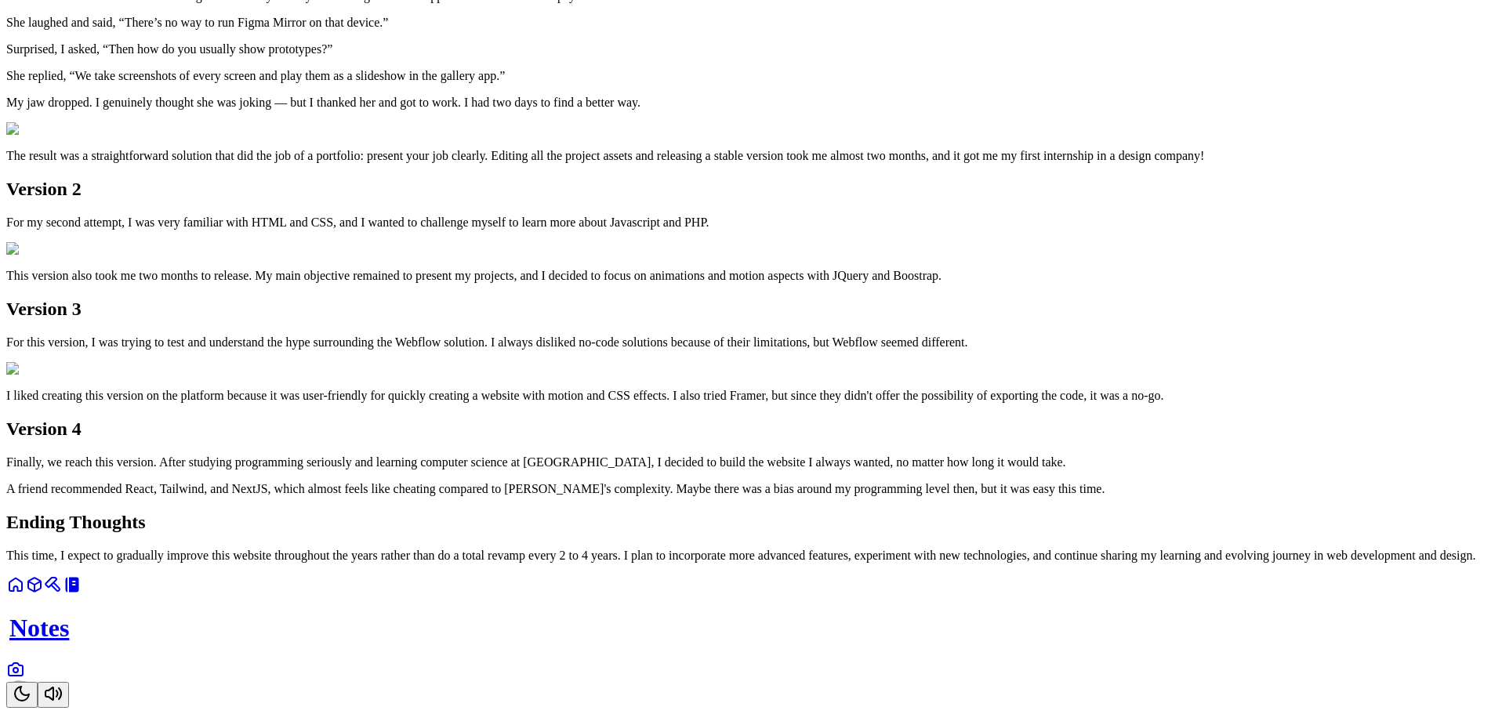
scroll to position [470, 0]
drag, startPoint x: 712, startPoint y: 384, endPoint x: 449, endPoint y: 357, distance: 264.0
click at [458, 357] on div "Running Figma on Payment Terminals October 26, 2024 Gambiarra: refers to a clev…" at bounding box center [750, 79] width 1489 height 967
click at [444, 357] on div "Running Figma on Payment Terminals October 26, 2024 Gambiarra: refers to a clev…" at bounding box center [750, 79] width 1489 height 967
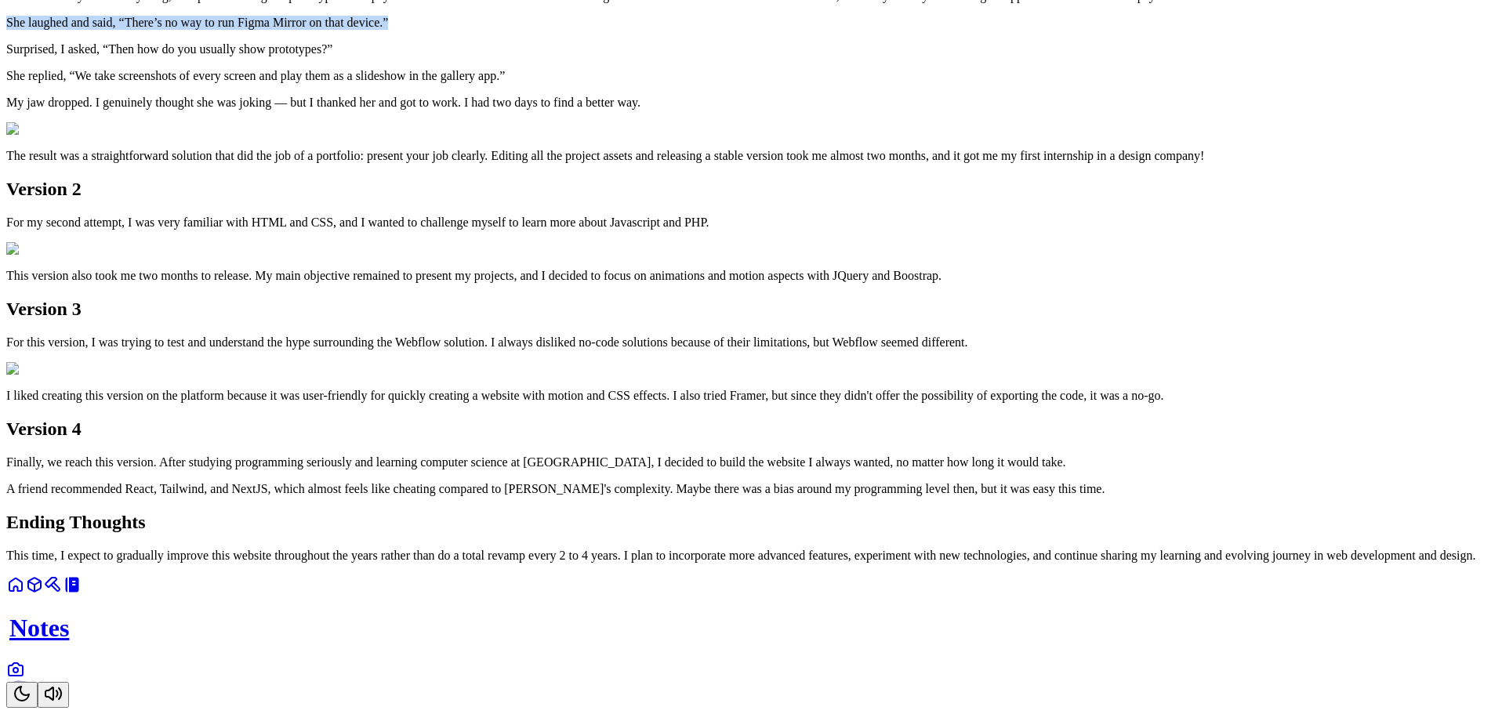
drag, startPoint x: 929, startPoint y: 368, endPoint x: 429, endPoint y: 358, distance: 500.1
click at [429, 358] on div "Running Figma on Payment Terminals October 26, 2024 Gambiarra: refers to a clev…" at bounding box center [750, 92] width 1489 height 940
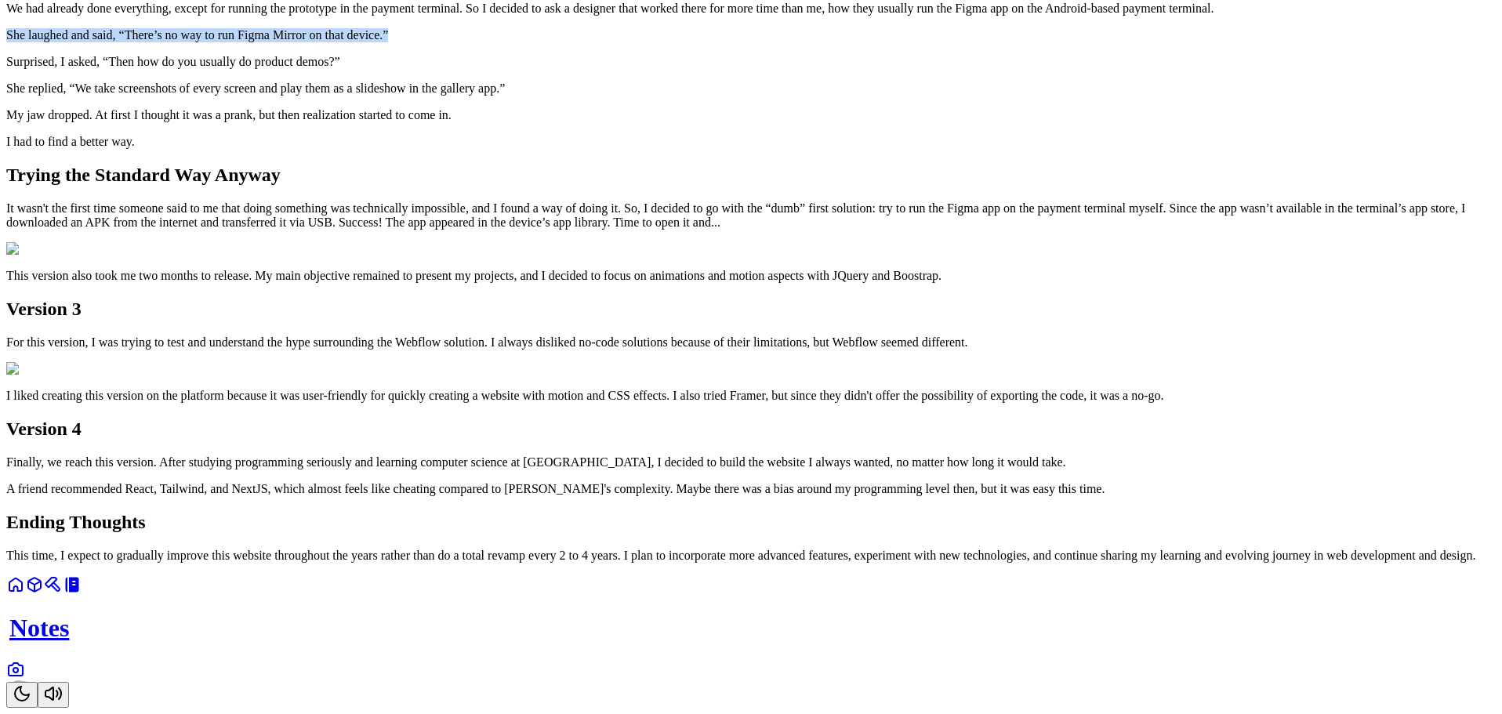
scroll to position [1019, 0]
click at [730, 230] on p "It wasn't the first time someone said to me that doing something was technicall…" at bounding box center [750, 215] width 1489 height 28
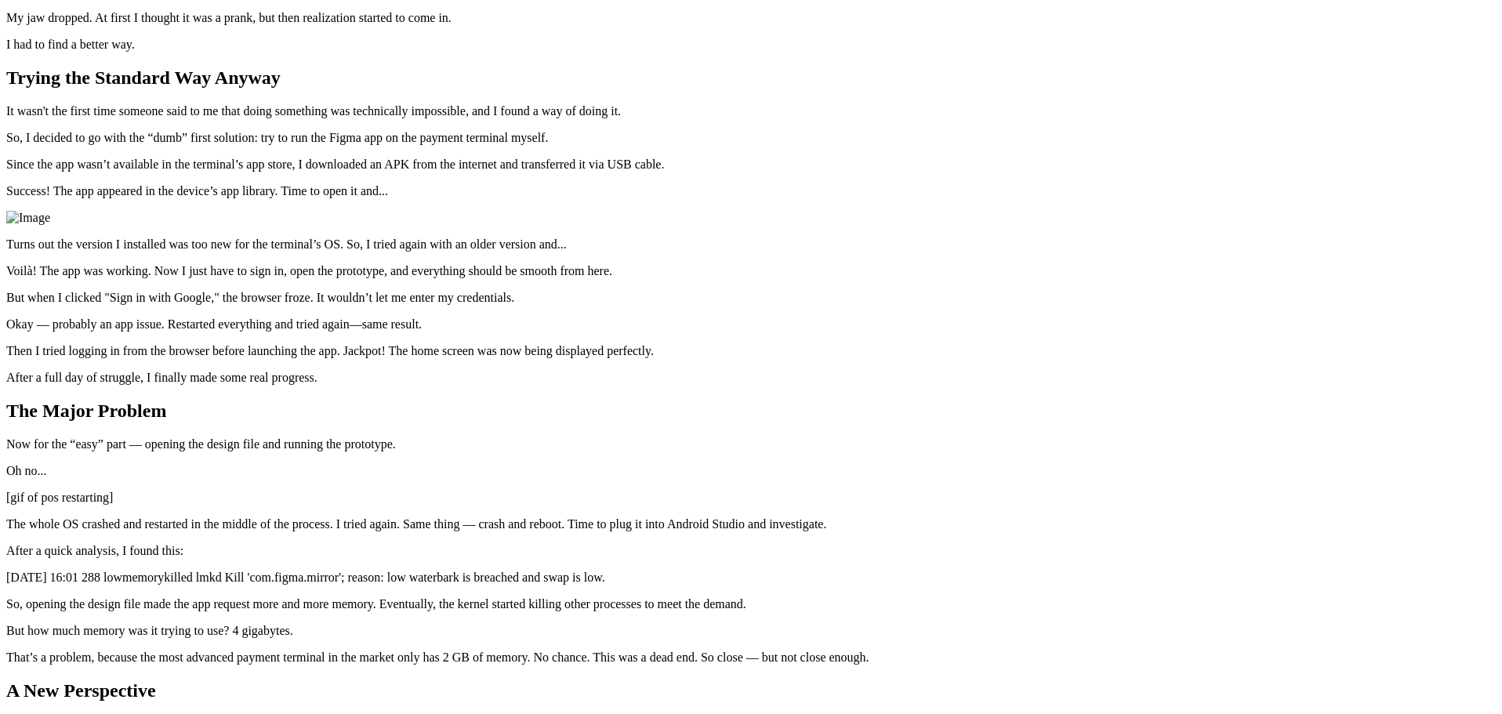
scroll to position [0, 0]
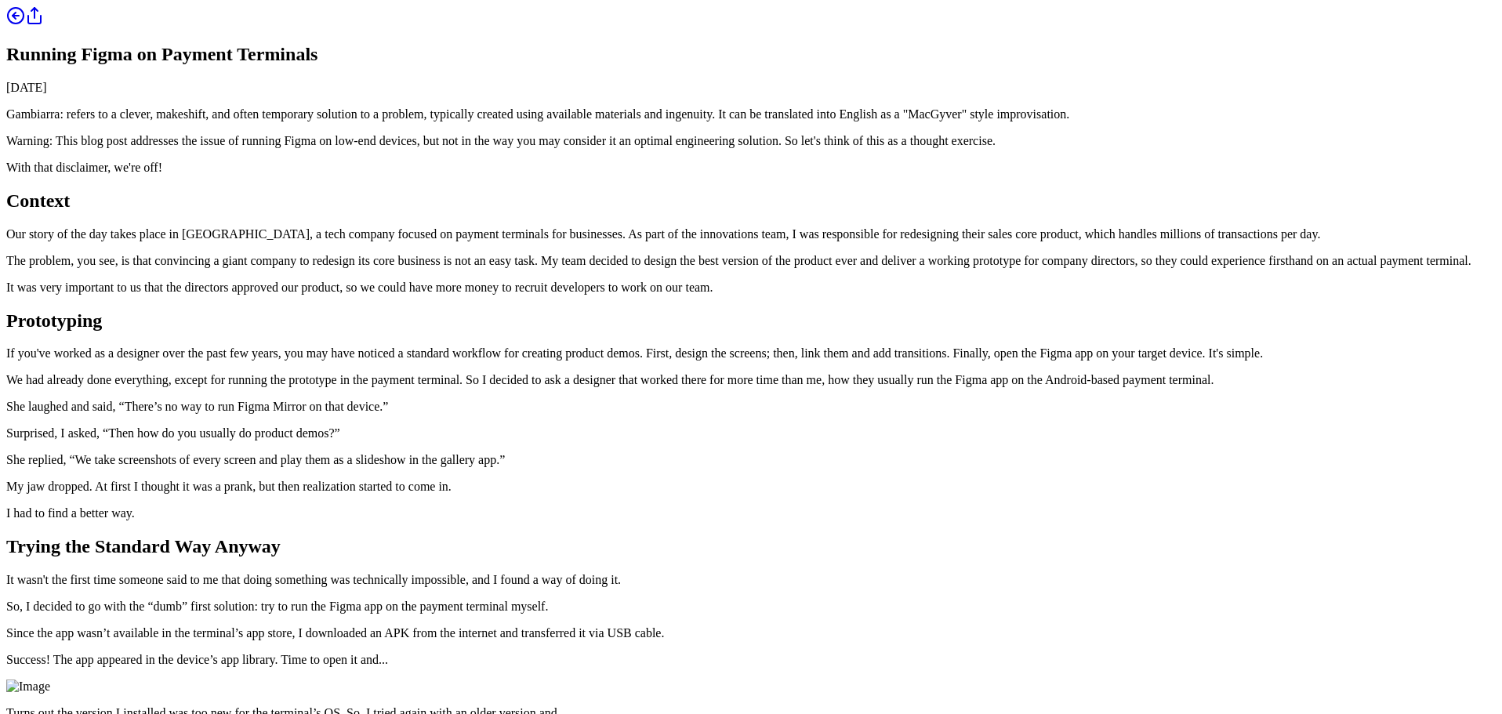
click at [25, 27] on link at bounding box center [15, 20] width 19 height 13
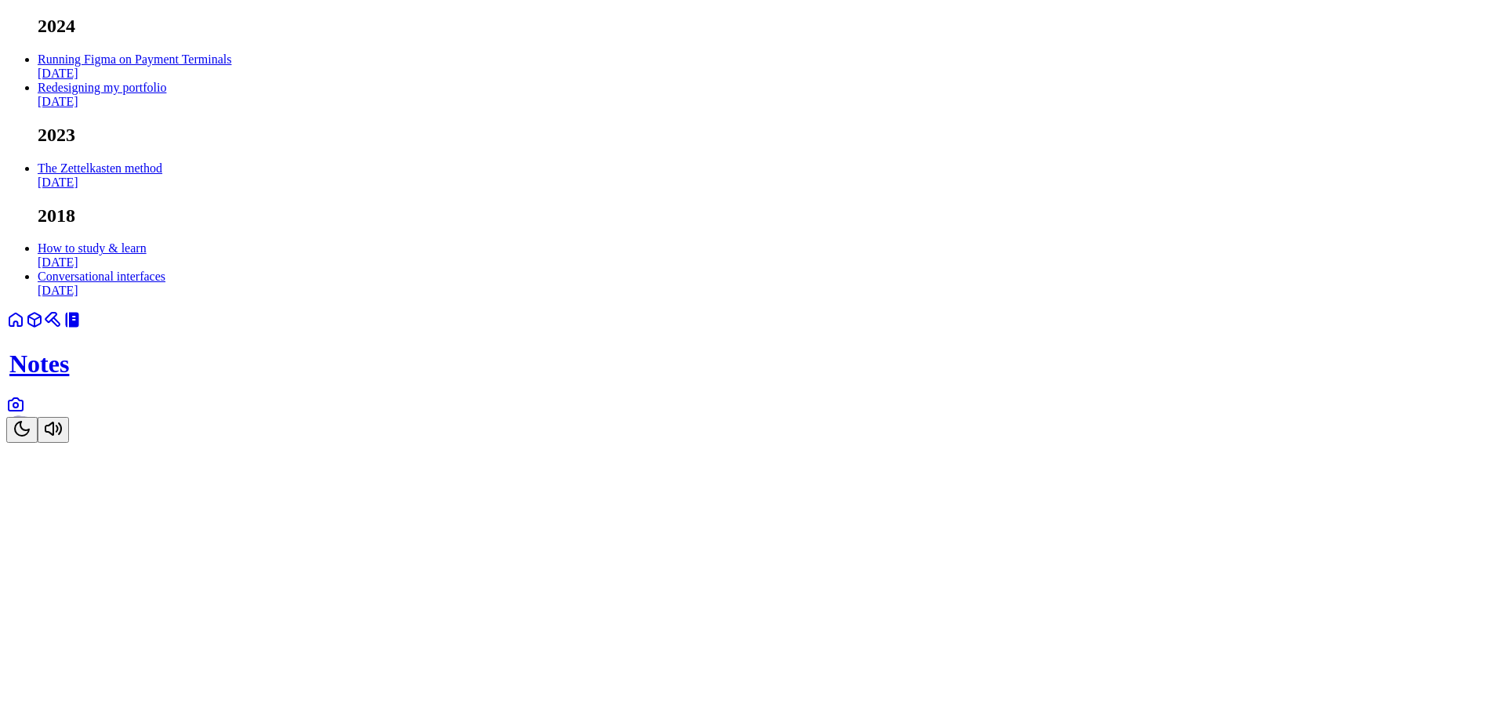
click at [638, 154] on ul "2024 Running Figma on Payment Terminals Oct 2024 Redesigning my portfolio Sep 2…" at bounding box center [752, 157] width 1492 height 283
click at [166, 108] on link "Redesigning my portfolio Sep 2024" at bounding box center [102, 94] width 129 height 27
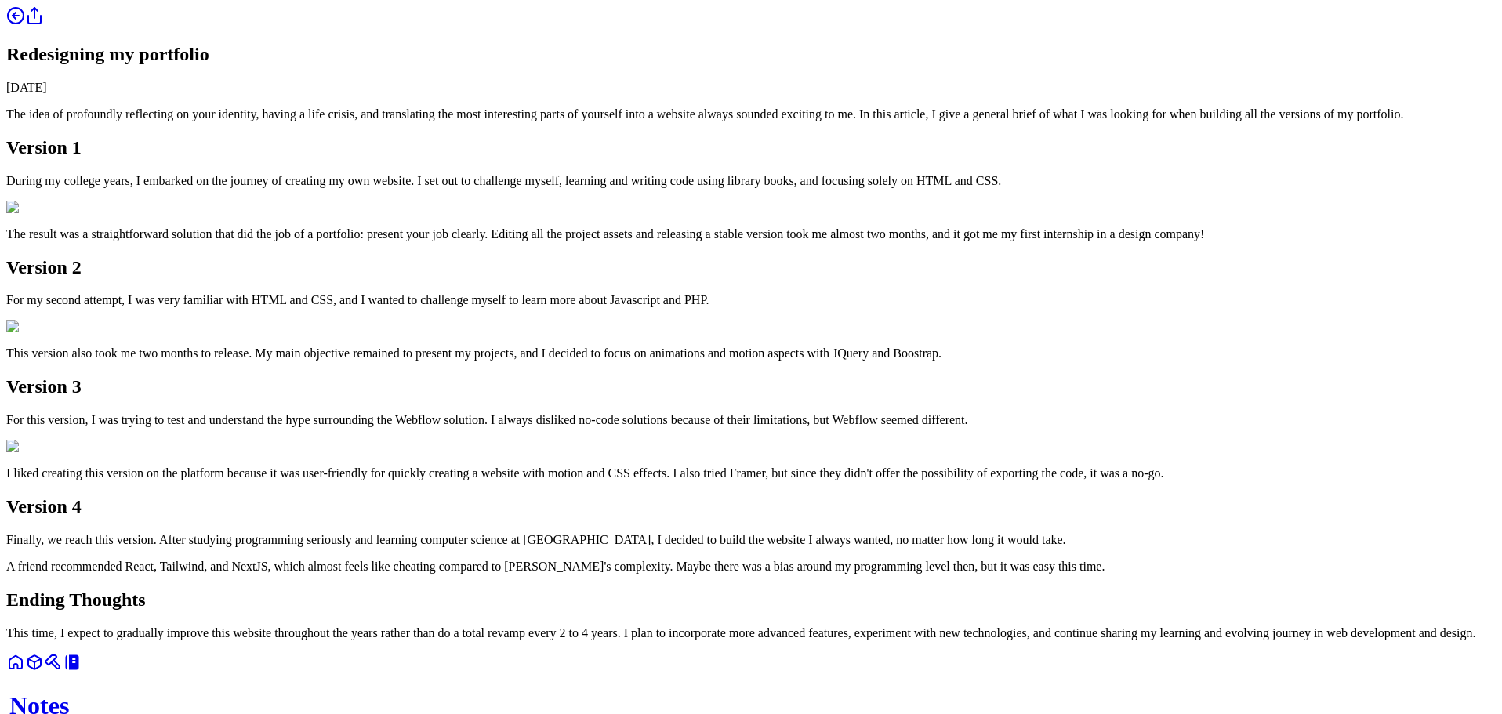
click at [487, 71] on div "Redesigning my portfolio September 07, 2024 The idea of profoundly reflecting o…" at bounding box center [750, 323] width 1489 height 634
click at [24, 24] on circle at bounding box center [16, 16] width 16 height 16
